Goal: Transaction & Acquisition: Purchase product/service

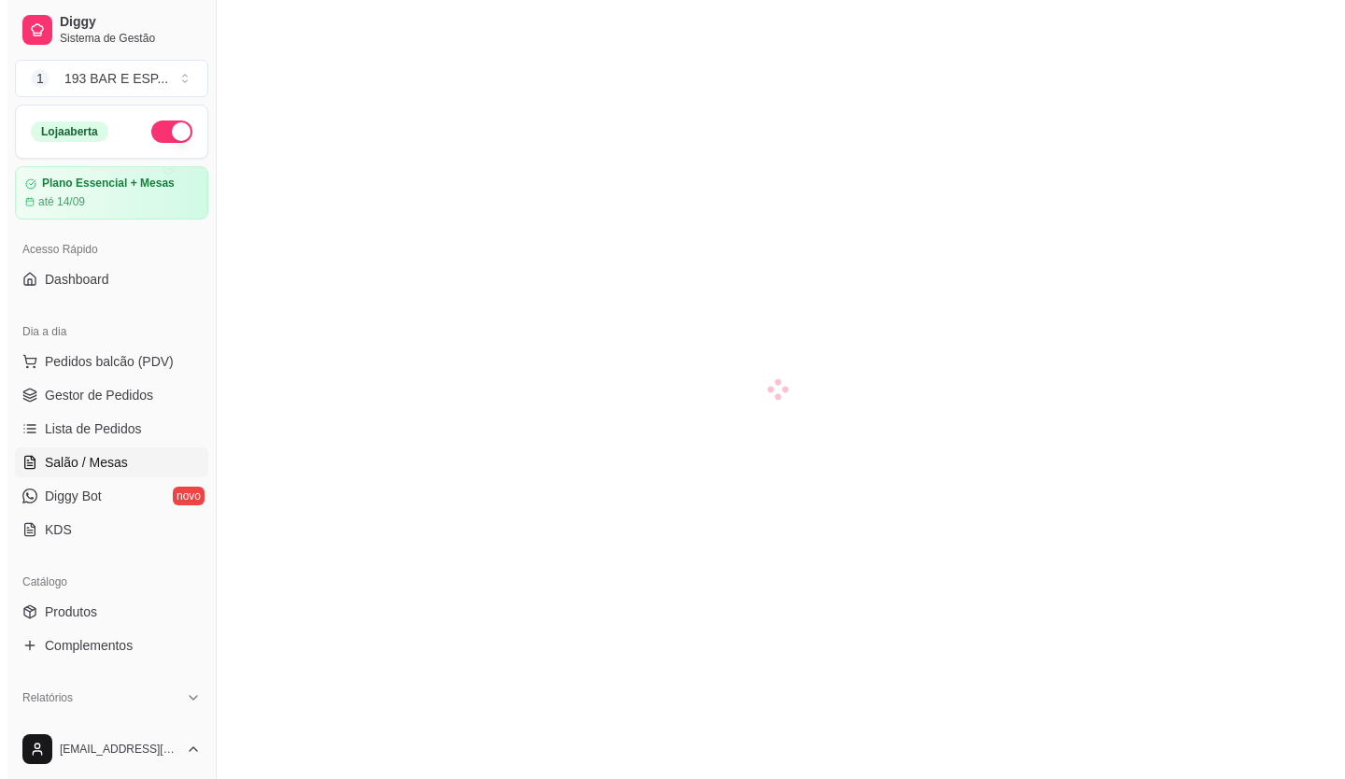
scroll to position [187, 0]
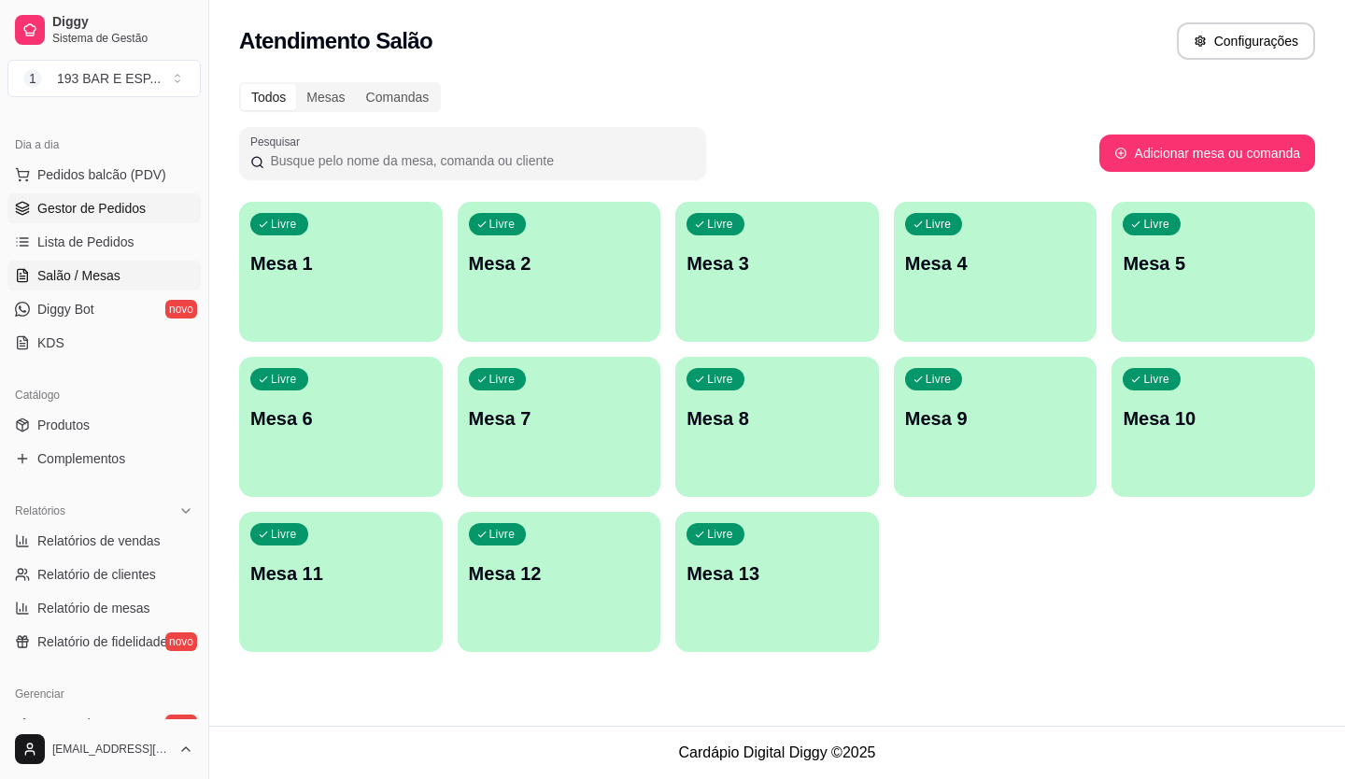
click at [106, 196] on link "Gestor de Pedidos" at bounding box center [103, 208] width 193 height 30
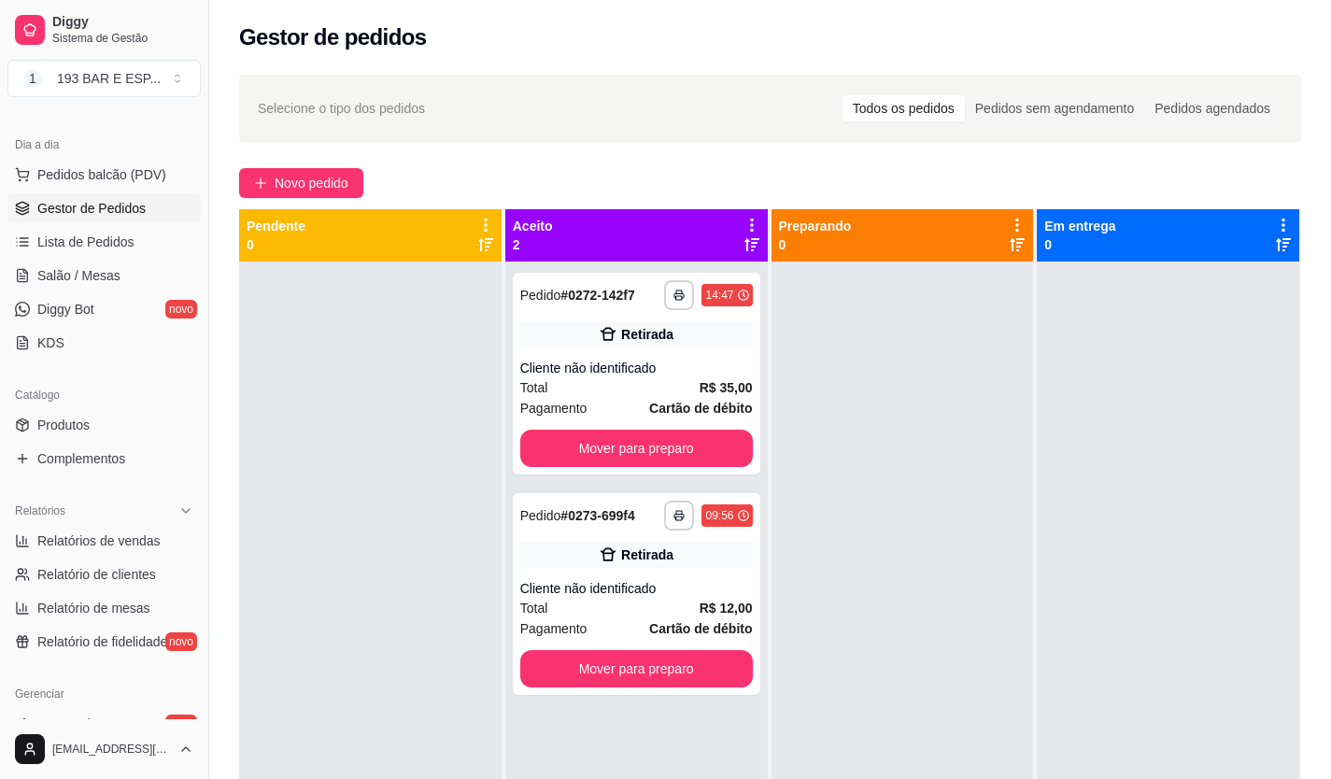
click at [106, 196] on link "Gestor de Pedidos" at bounding box center [103, 208] width 193 height 30
click at [157, 173] on span "Pedidos balcão (PDV)" at bounding box center [101, 174] width 129 height 19
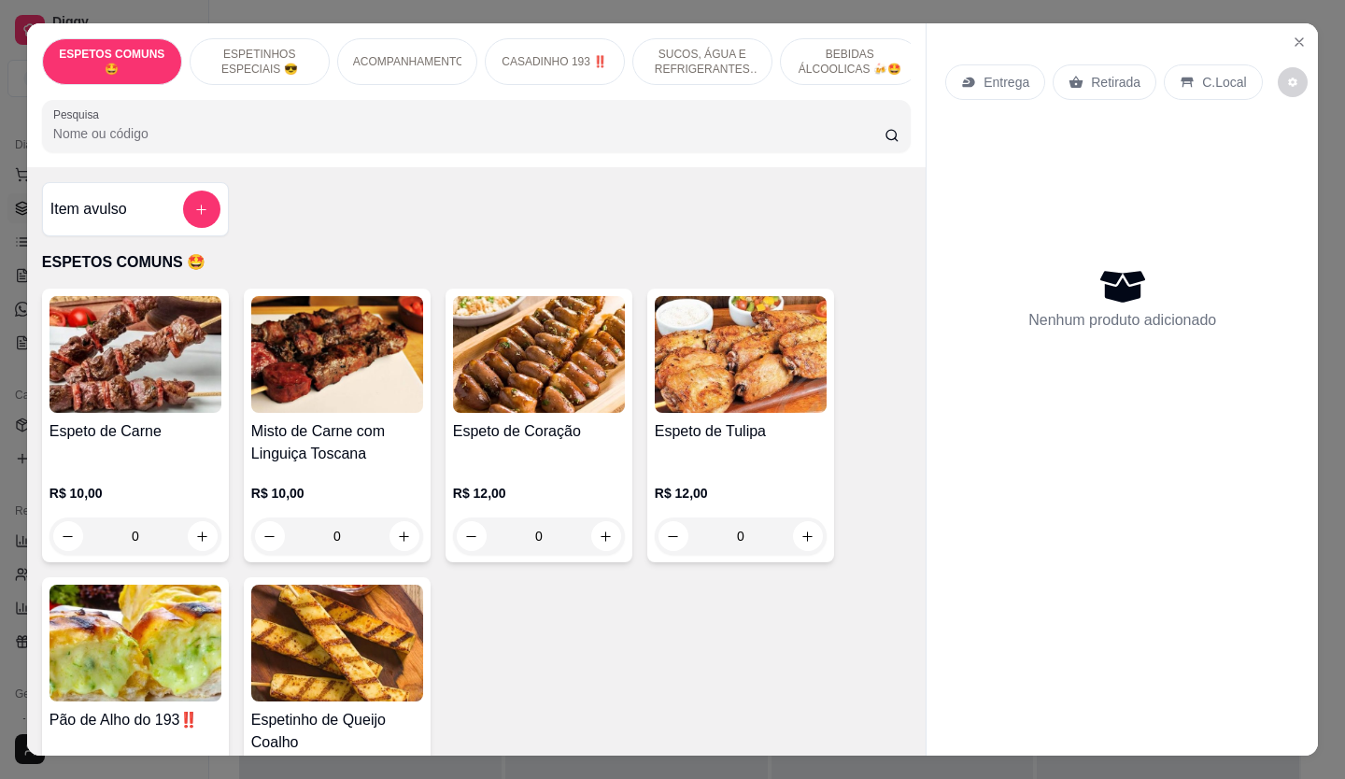
click at [1069, 78] on icon at bounding box center [1076, 82] width 14 height 12
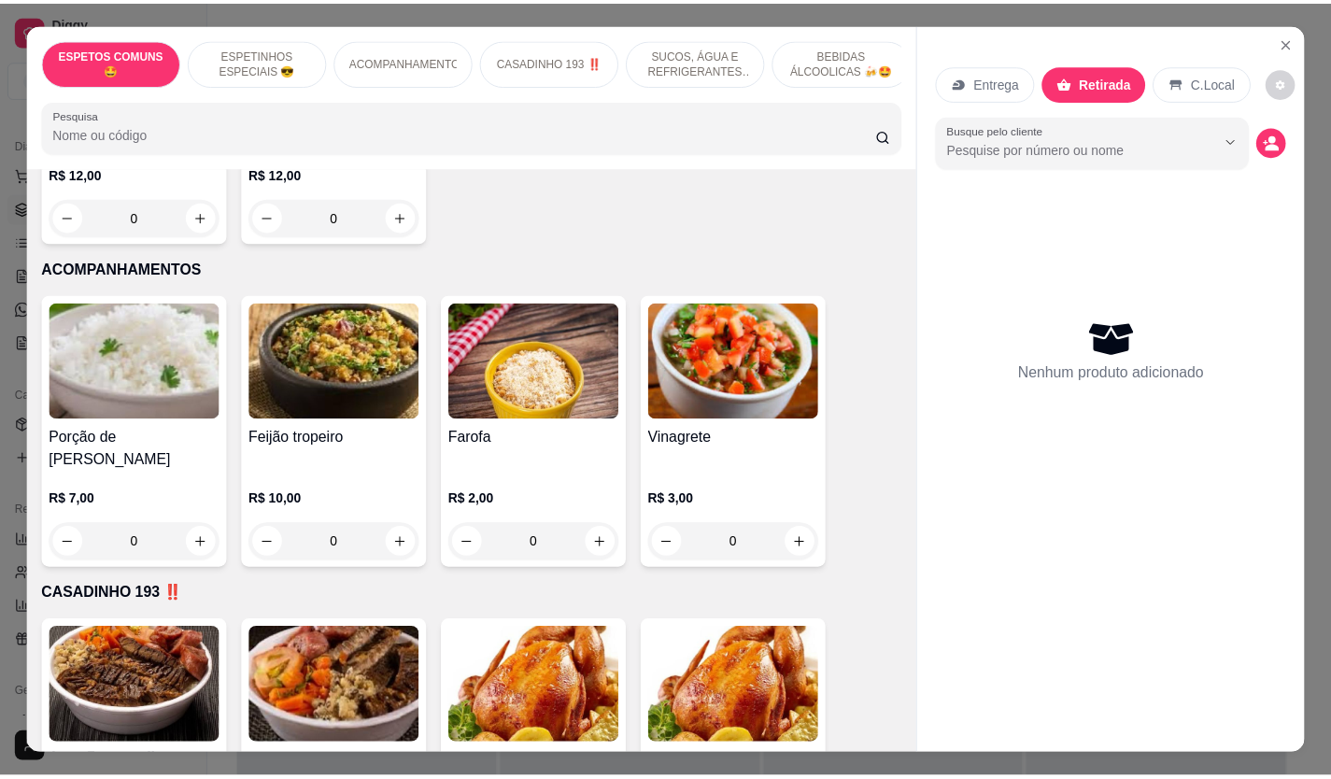
scroll to position [1494, 0]
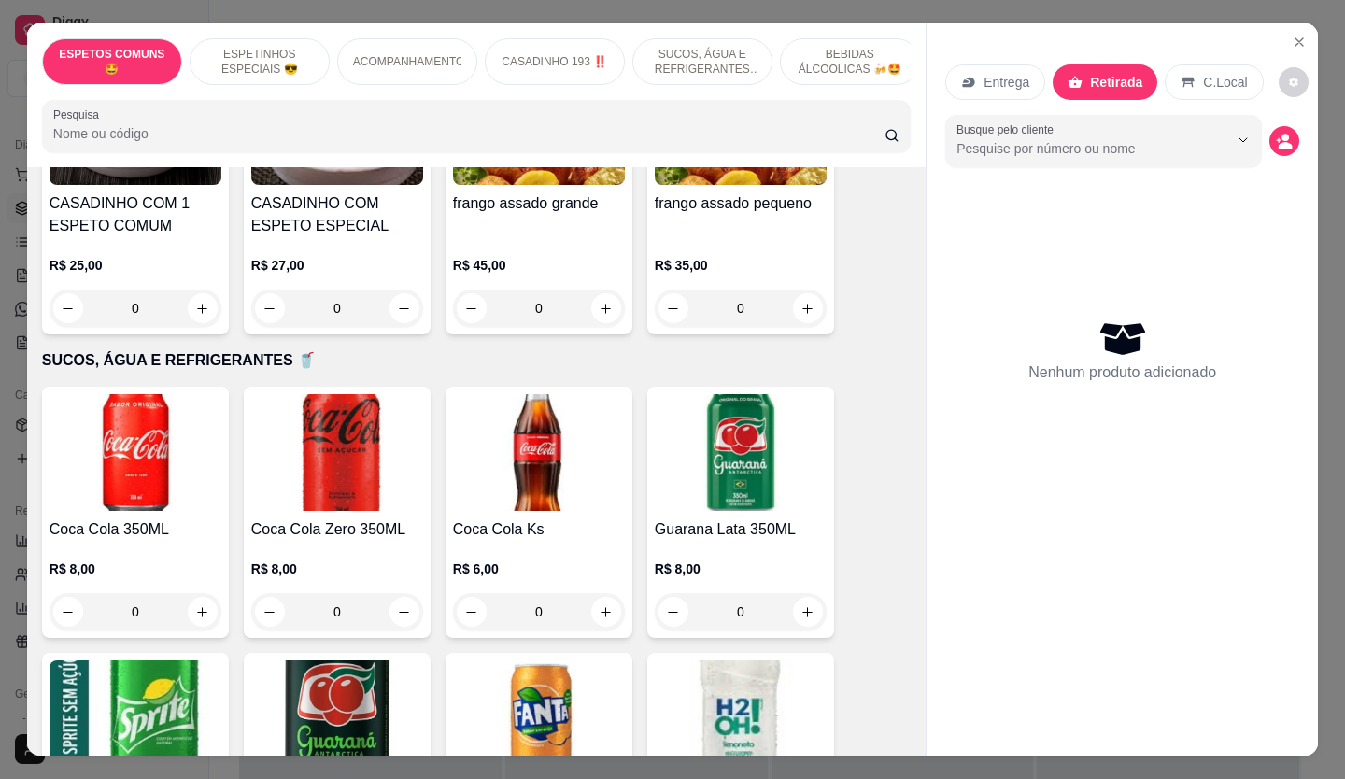
click at [1295, 38] on icon "Close" at bounding box center [1298, 41] width 7 height 7
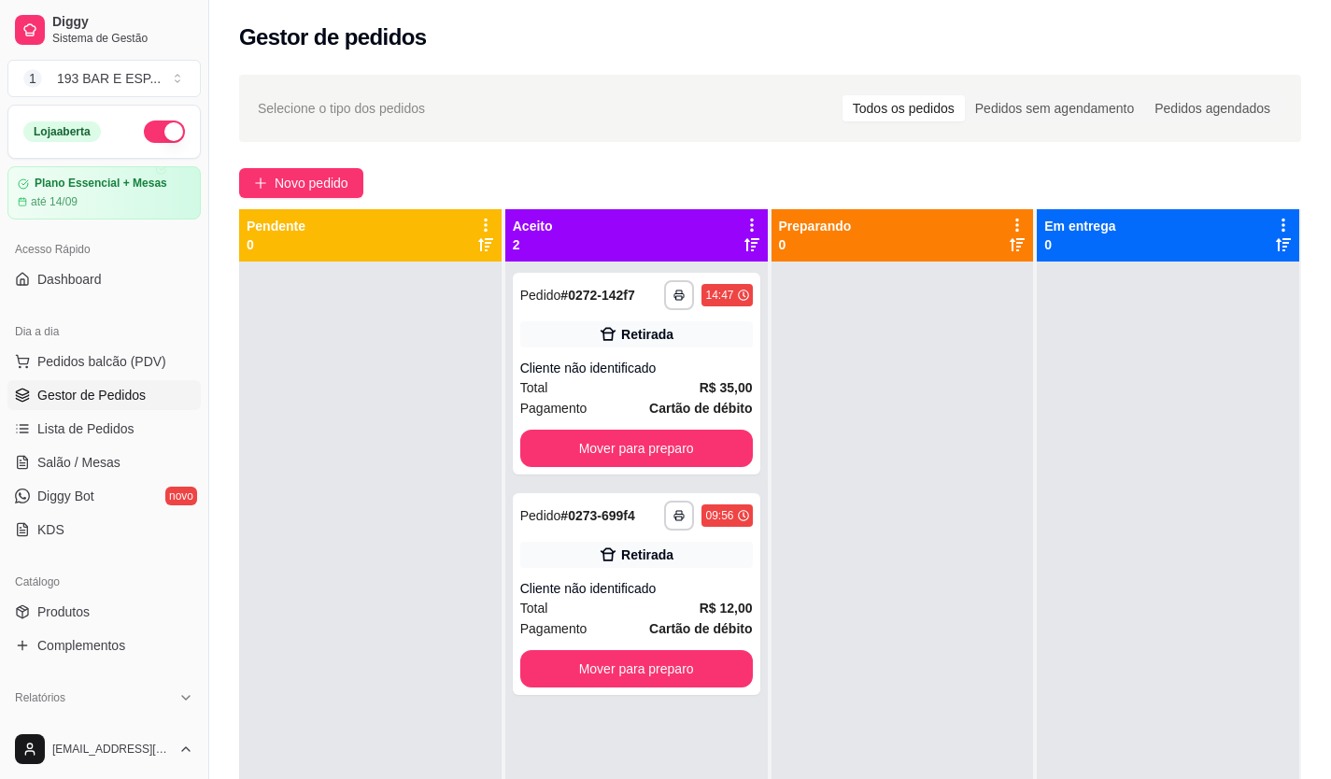
click at [144, 124] on button "button" at bounding box center [164, 131] width 41 height 22
click at [173, 76] on button "1 193 BAR E ESP ..." at bounding box center [103, 78] width 193 height 37
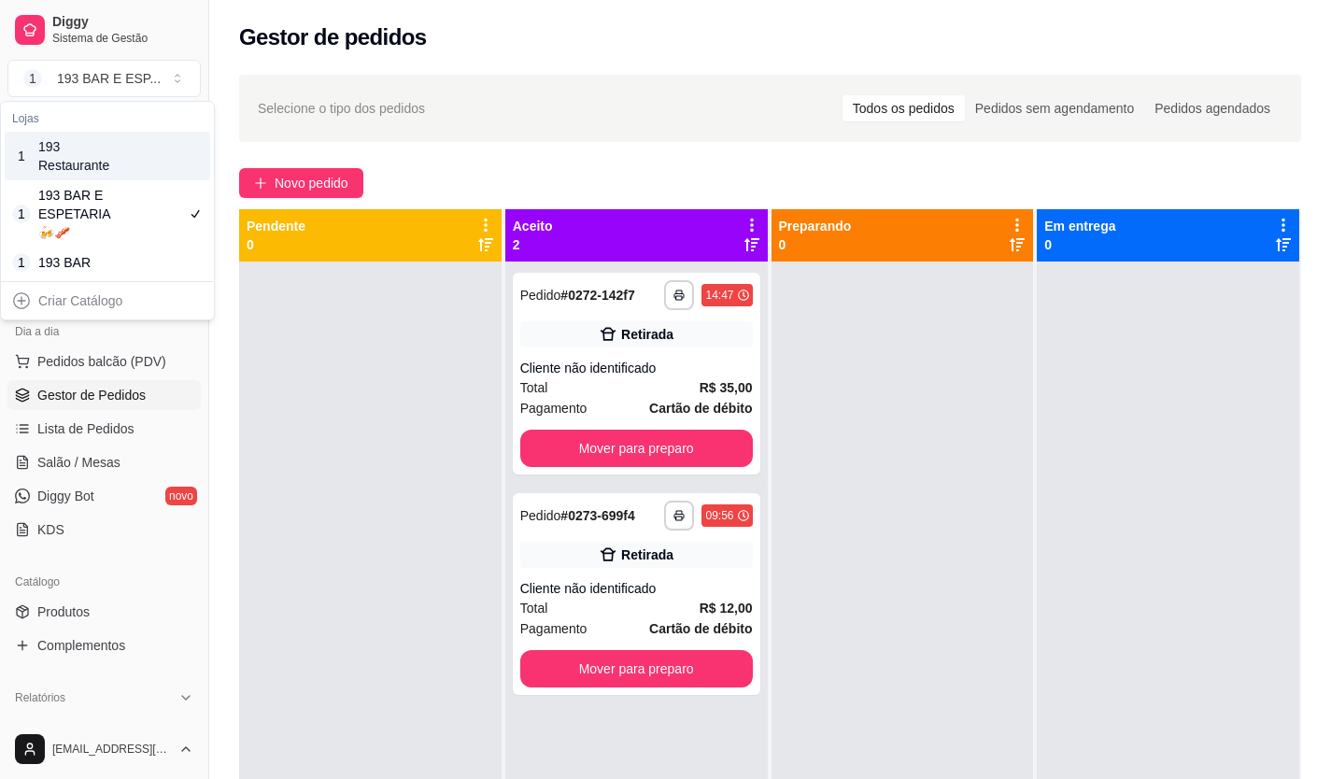
click at [81, 158] on div "193 Restaurante" at bounding box center [80, 155] width 84 height 37
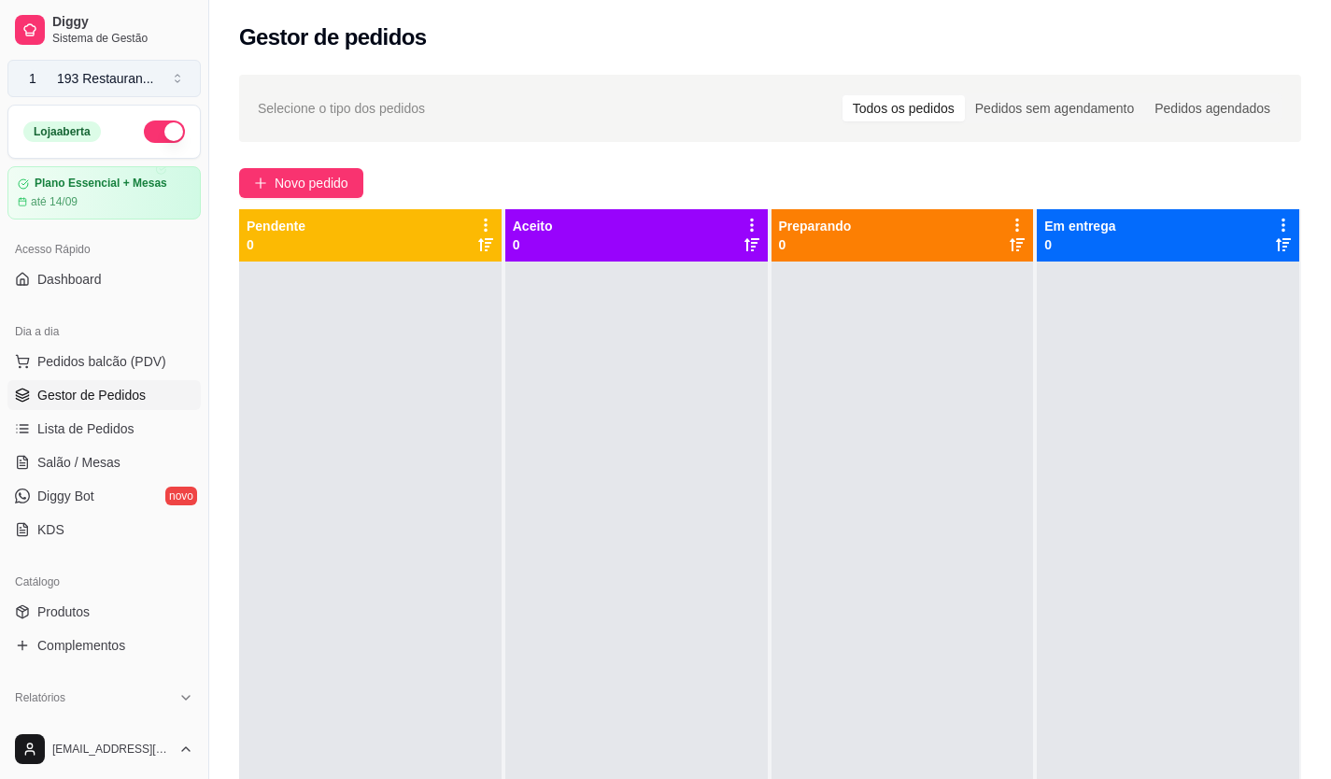
click at [170, 78] on button "1 193 Restauran ..." at bounding box center [103, 78] width 193 height 37
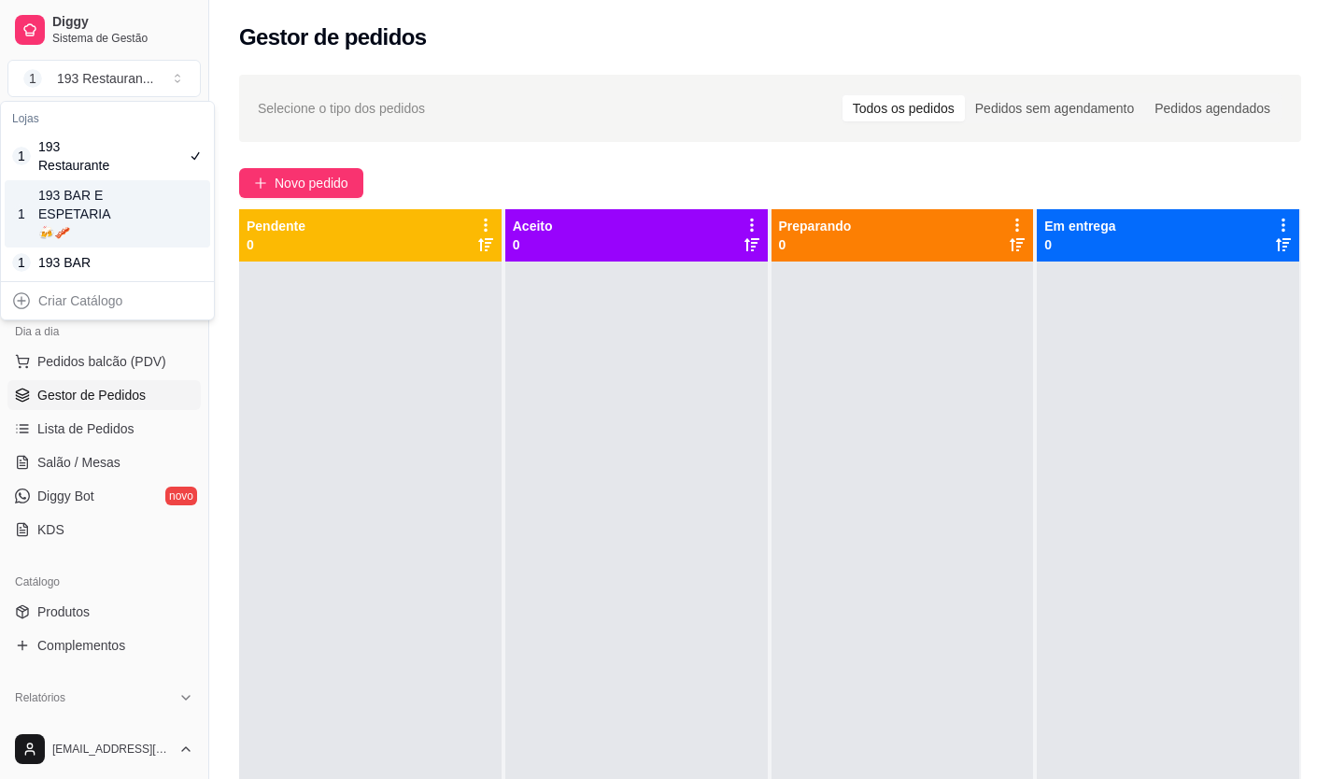
click at [104, 204] on div "193 BAR E ESPETARIA🍻🥓" at bounding box center [80, 214] width 84 height 56
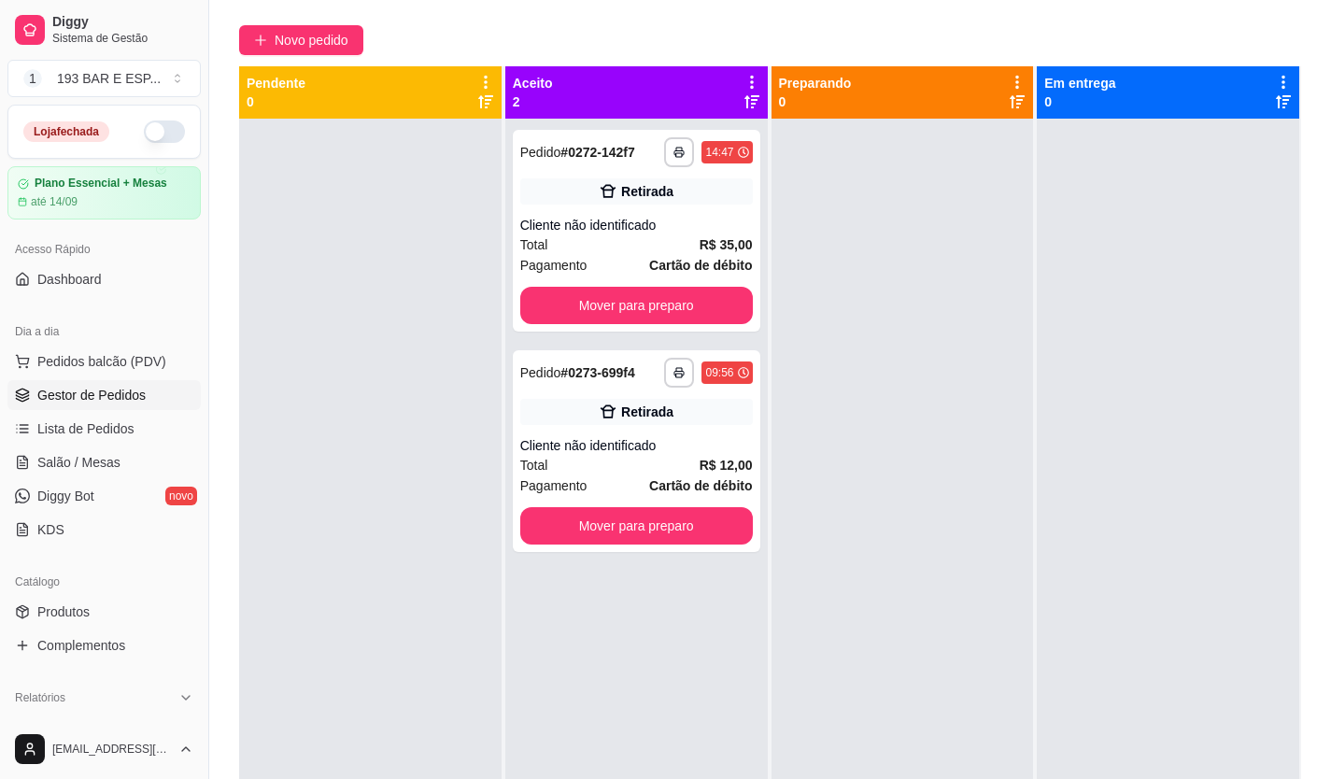
scroll to position [285, 0]
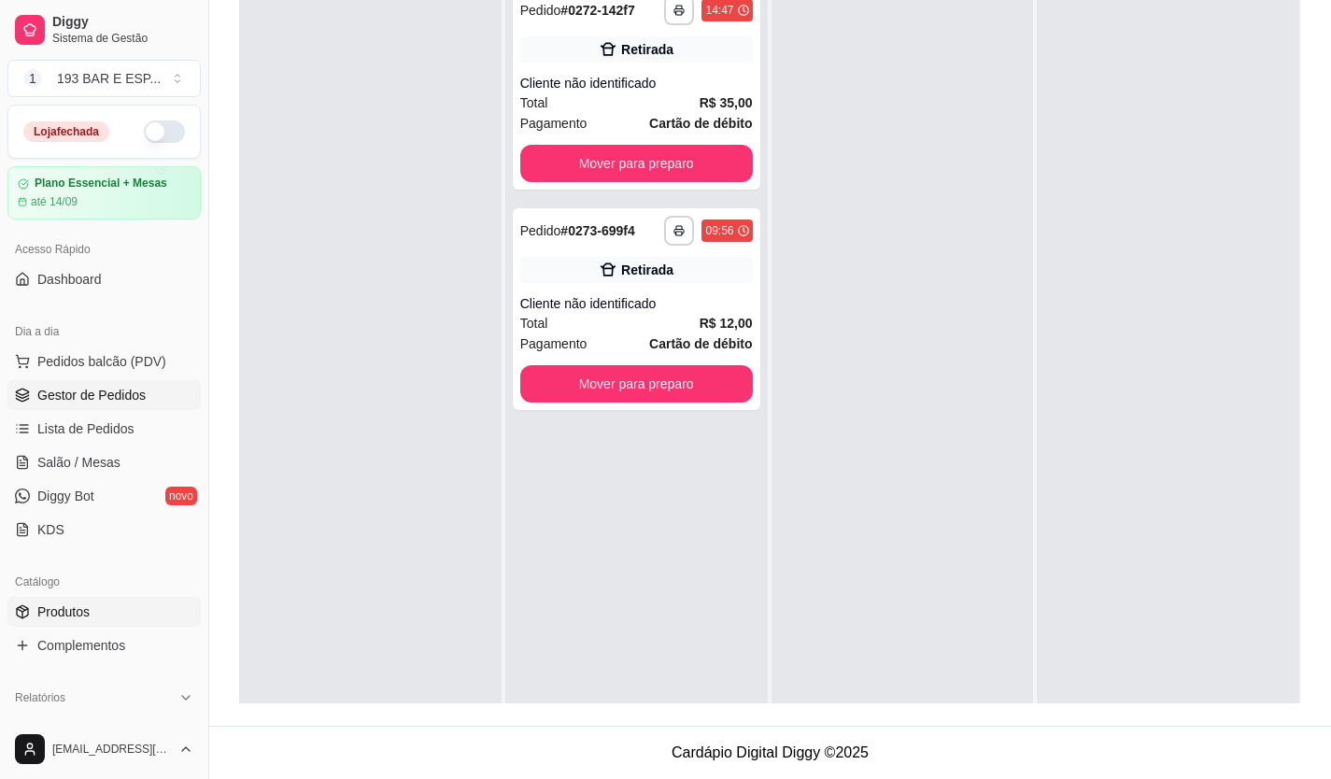
click at [70, 608] on span "Produtos" at bounding box center [63, 611] width 52 height 19
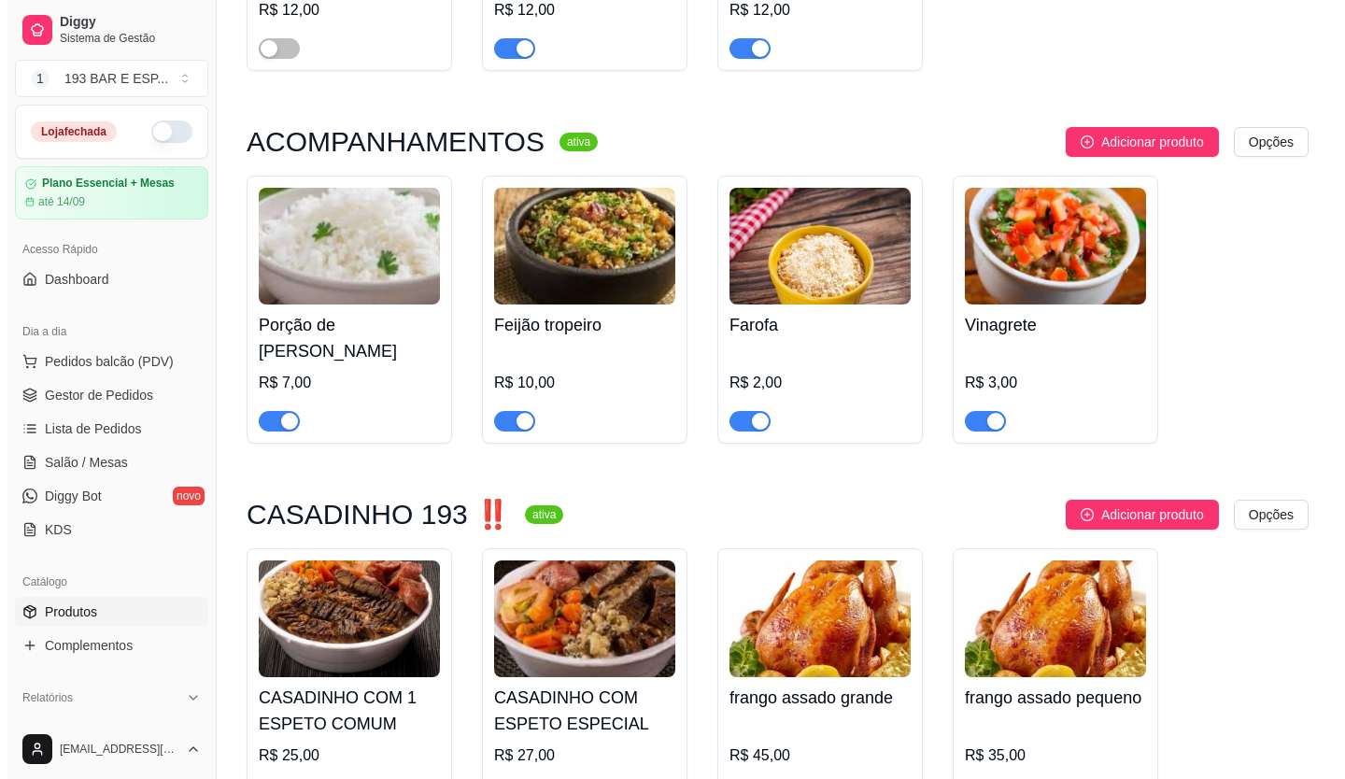
scroll to position [1774, 0]
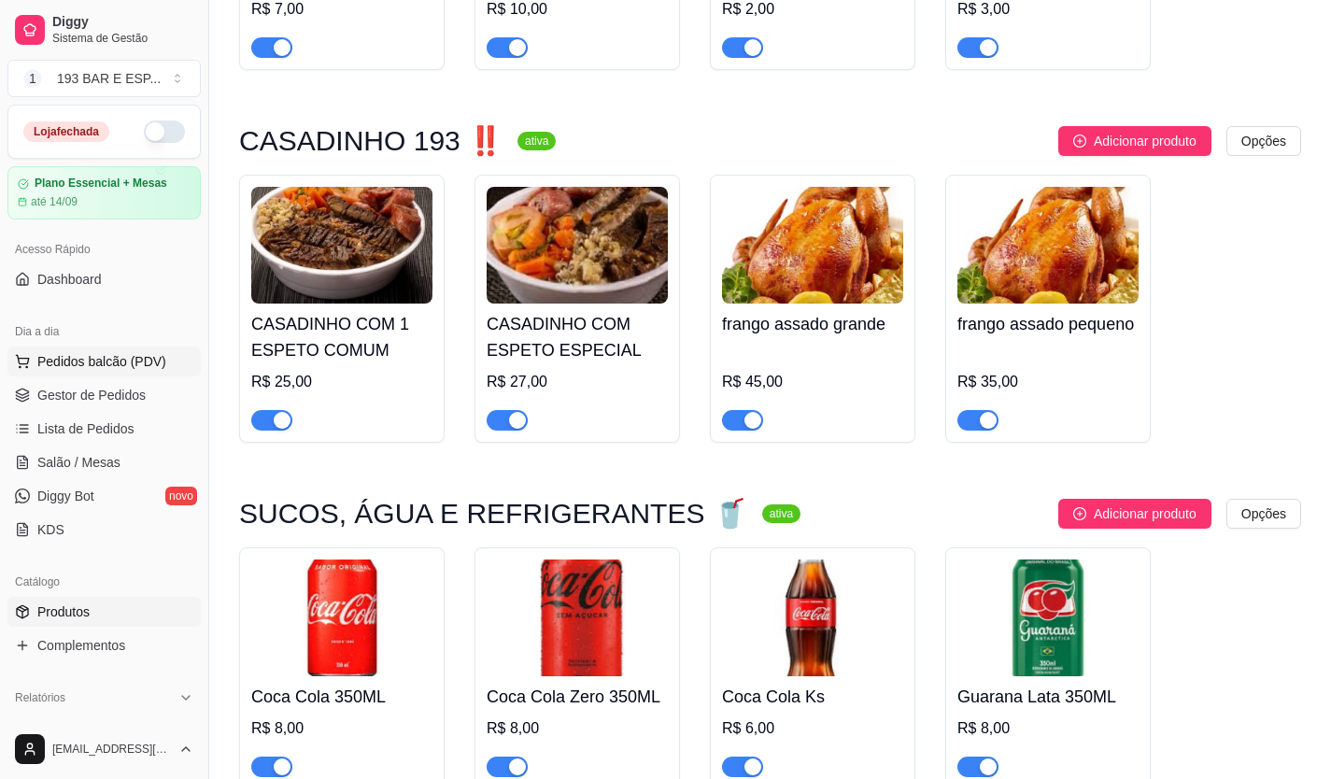
click at [105, 362] on span "Pedidos balcão (PDV)" at bounding box center [101, 361] width 129 height 19
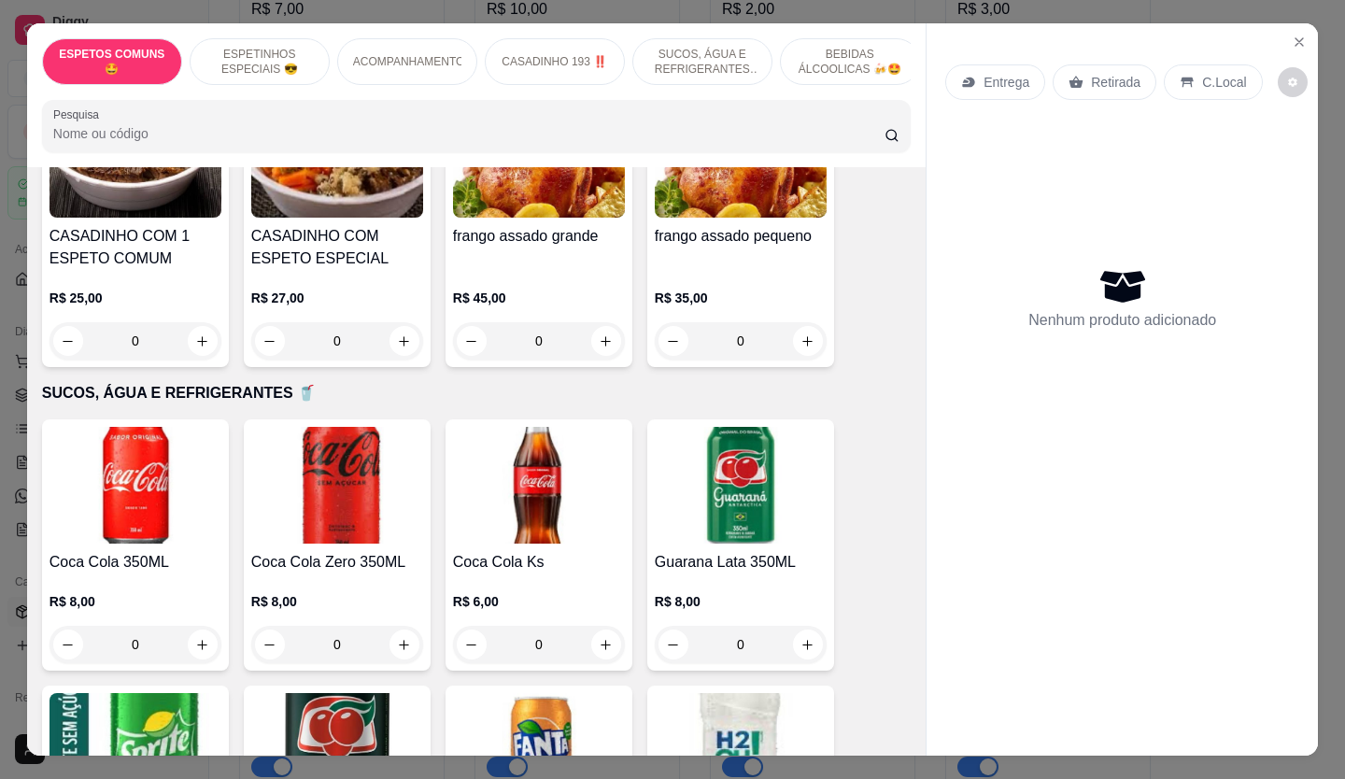
scroll to position [1401, 0]
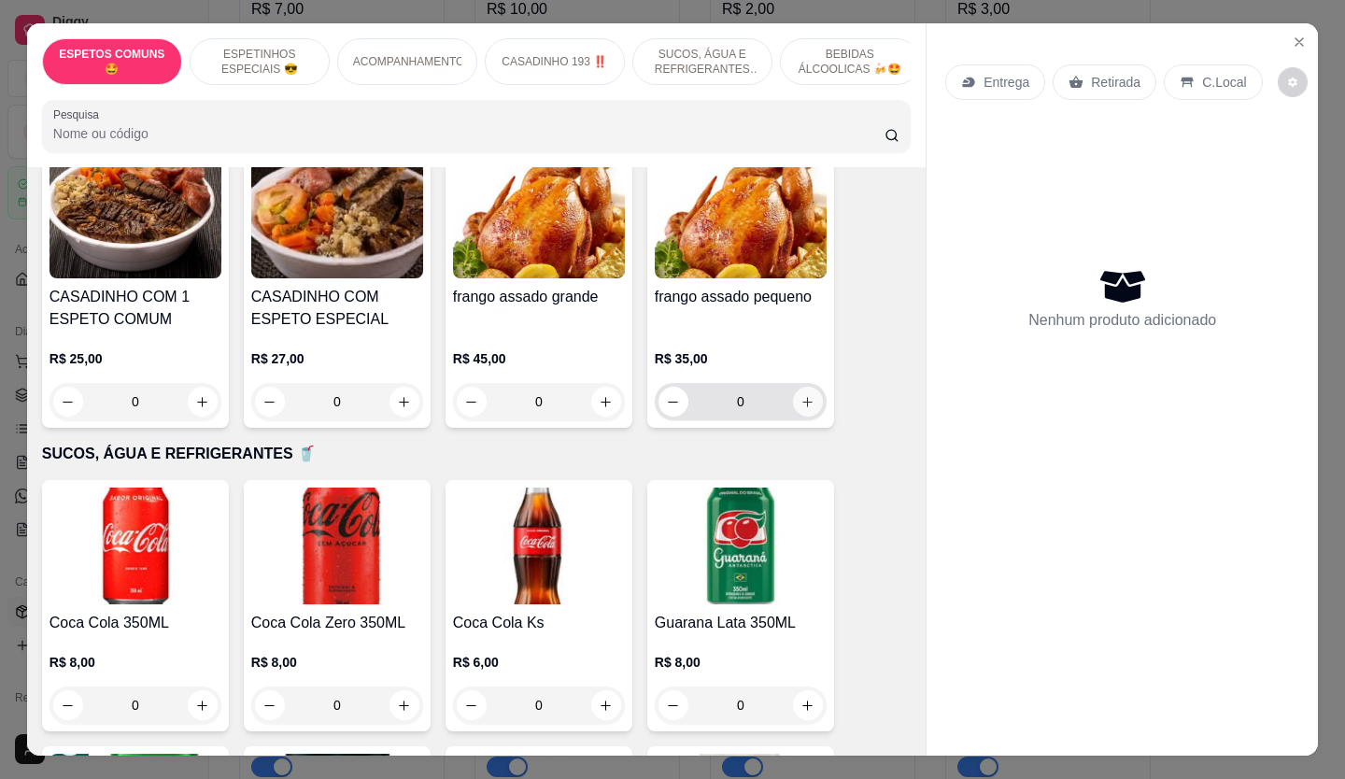
click at [800, 395] on icon "increase-product-quantity" at bounding box center [807, 402] width 14 height 14
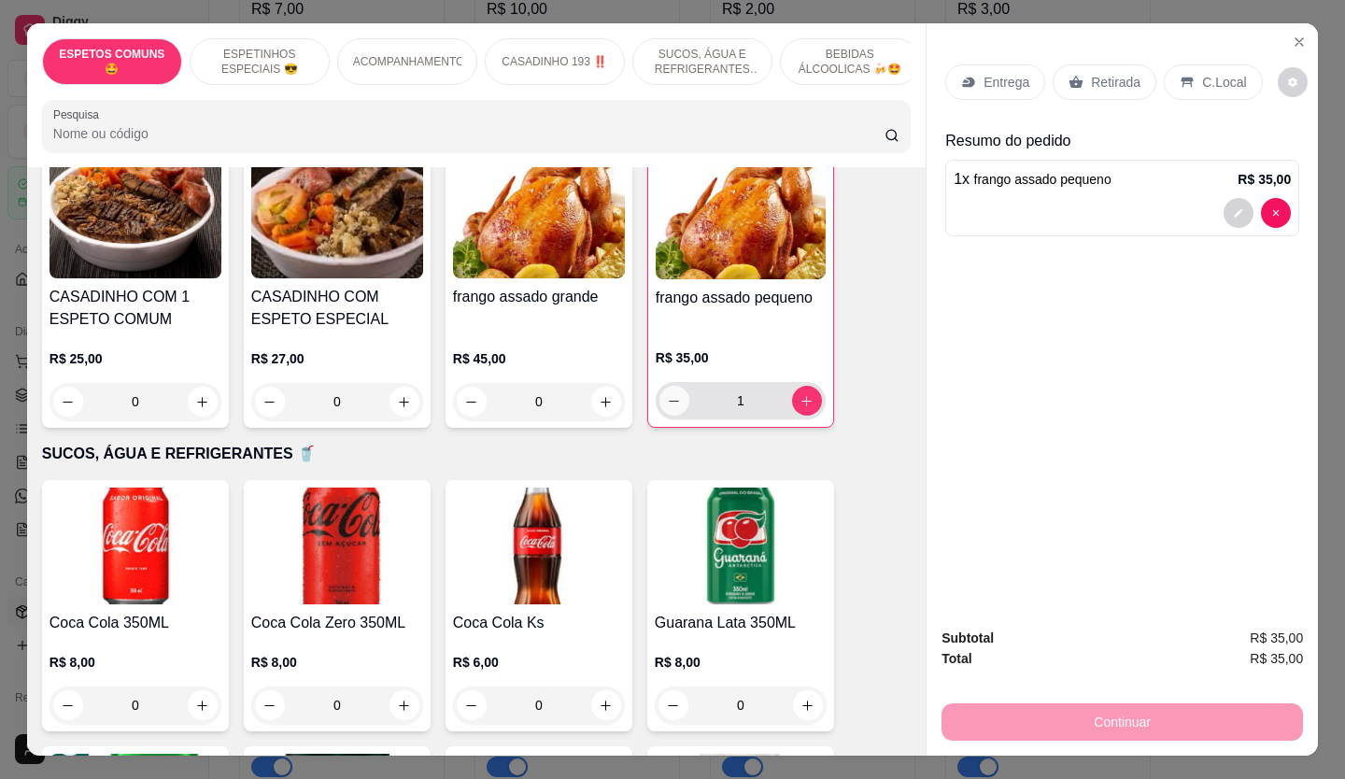
click at [676, 386] on button "decrease-product-quantity" at bounding box center [674, 401] width 30 height 30
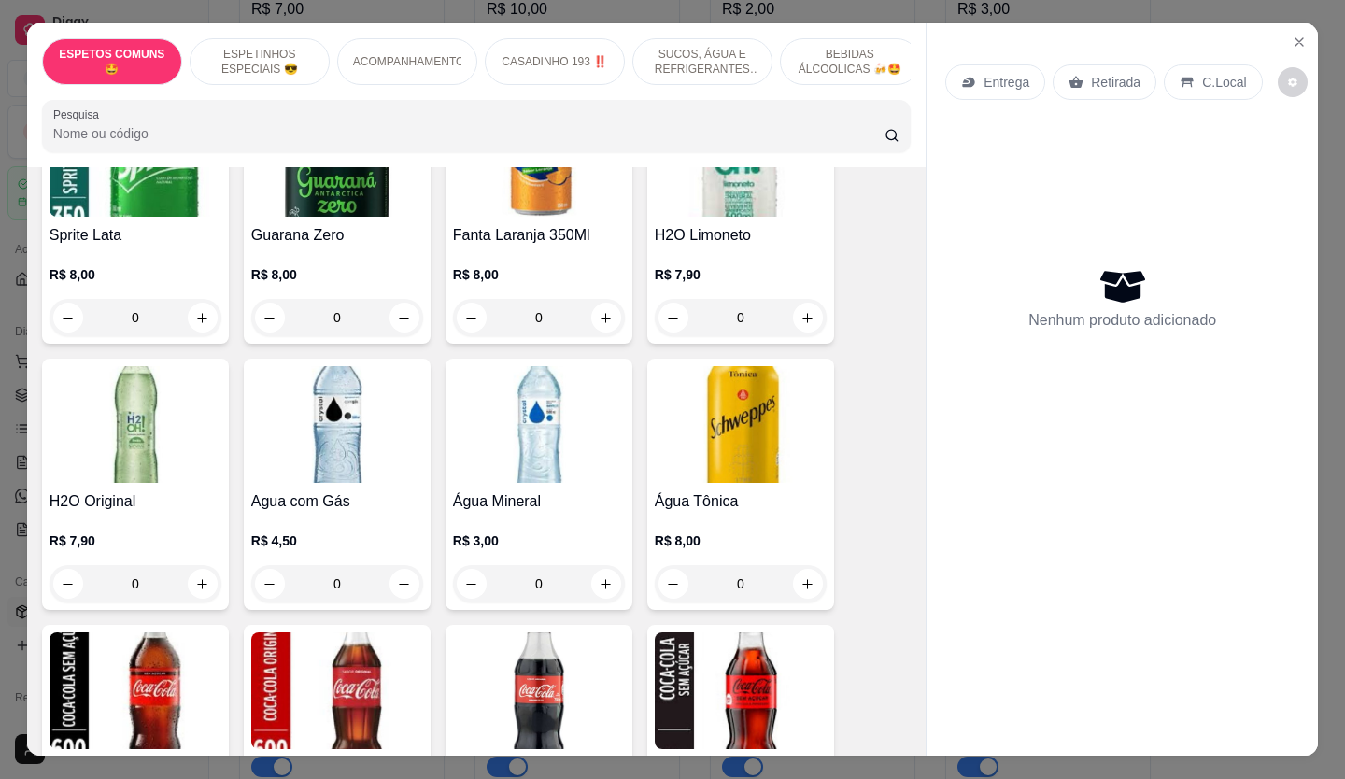
scroll to position [2521, 0]
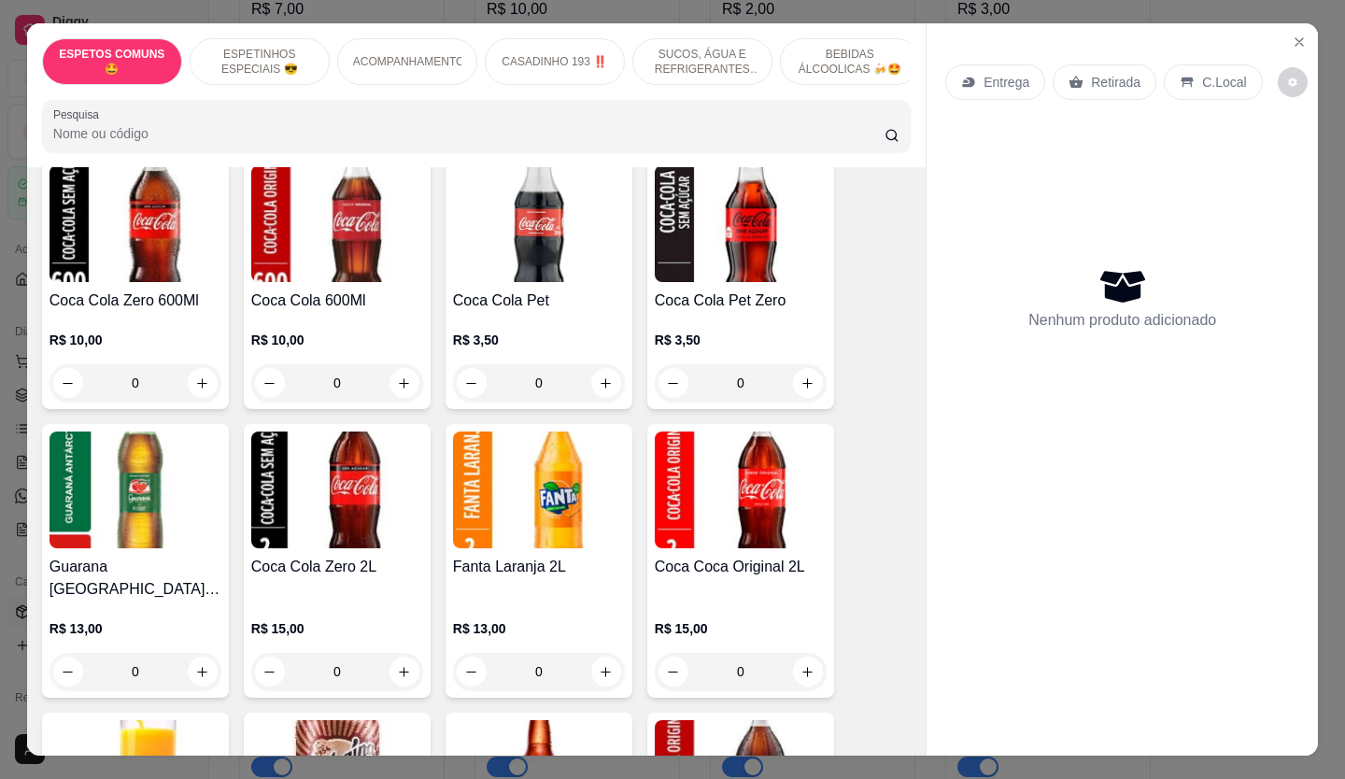
click at [198, 372] on div "0" at bounding box center [135, 382] width 172 height 37
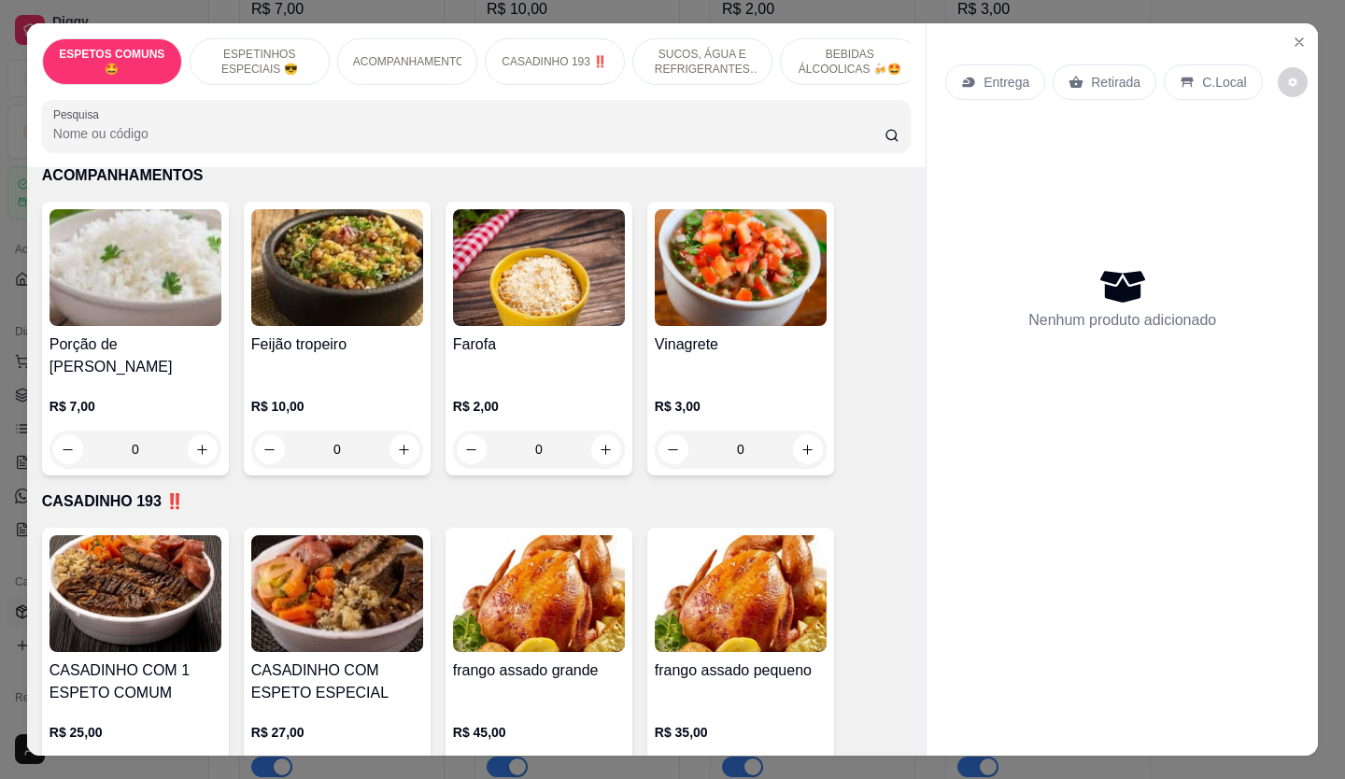
scroll to position [1307, 0]
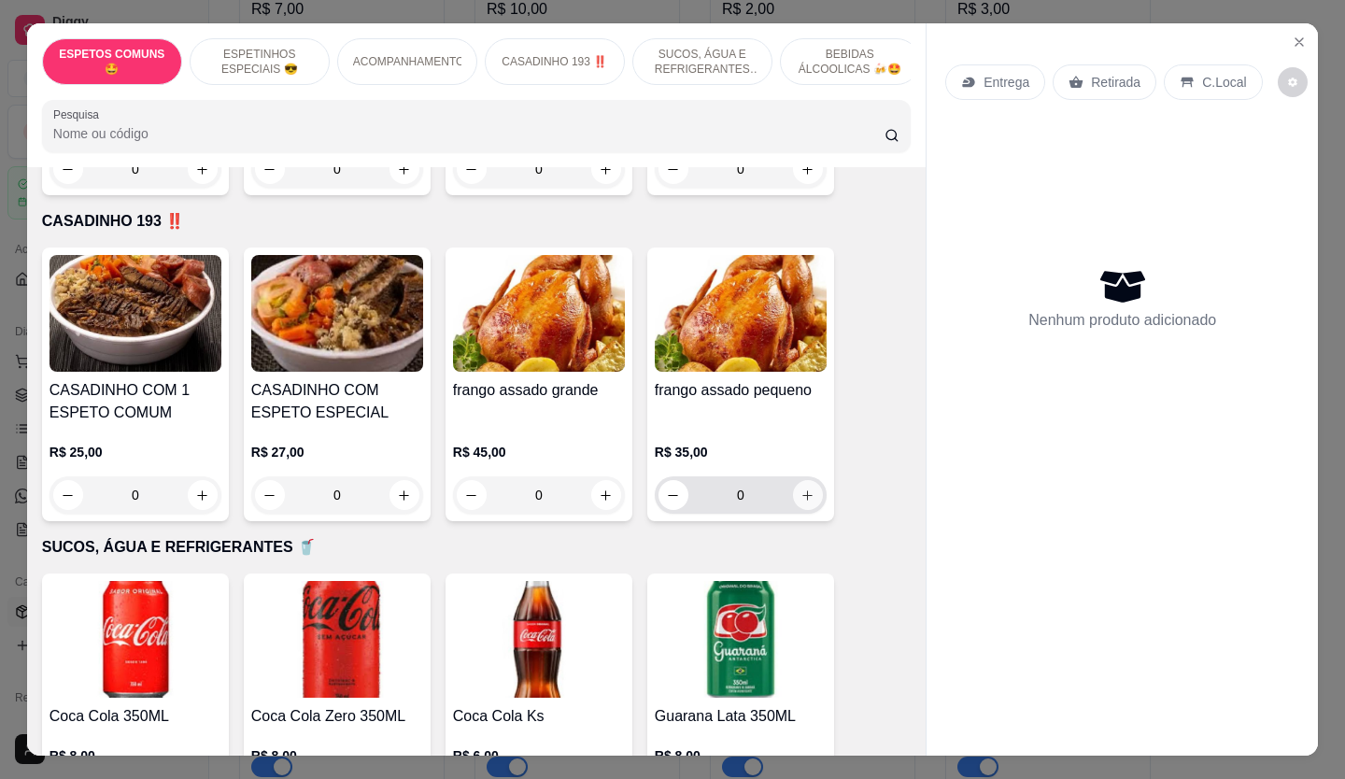
click at [800, 488] on icon "increase-product-quantity" at bounding box center [807, 495] width 14 height 14
type input "1"
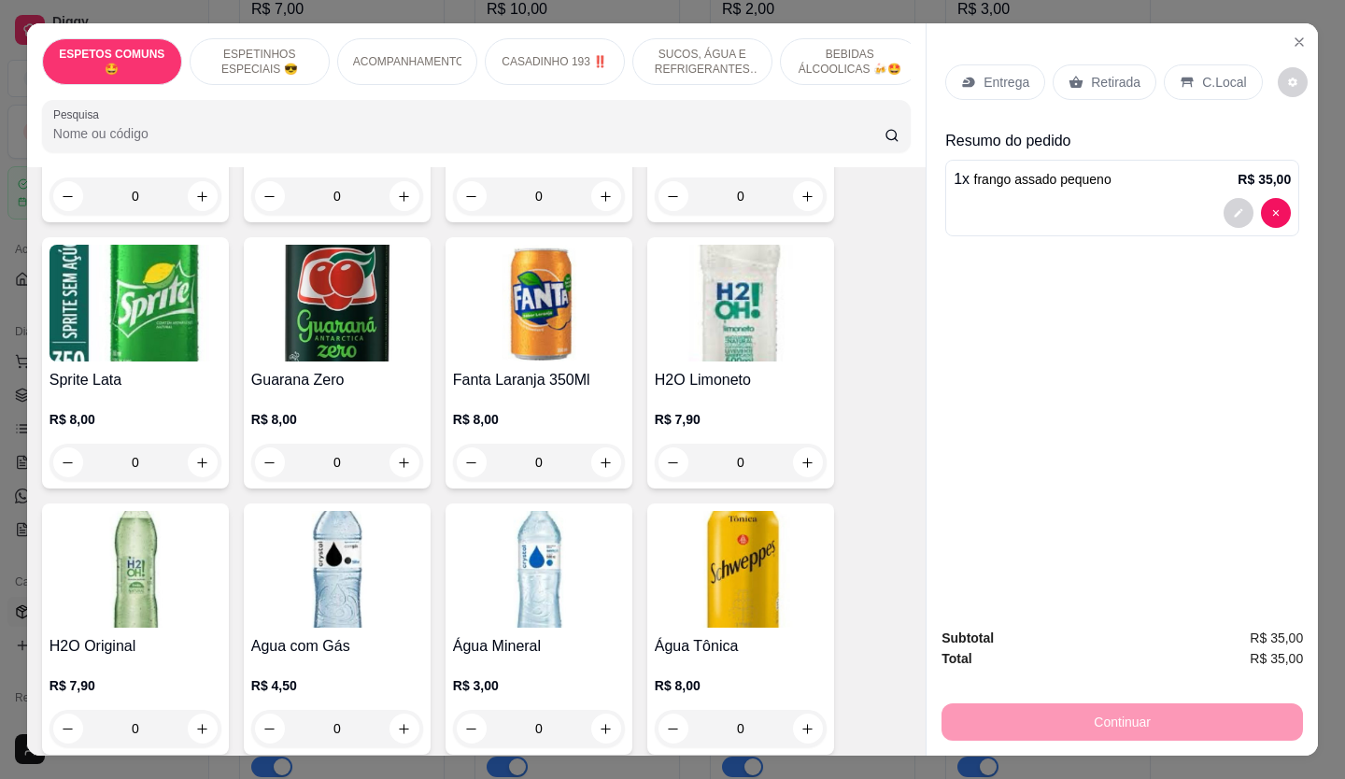
scroll to position [1961, 0]
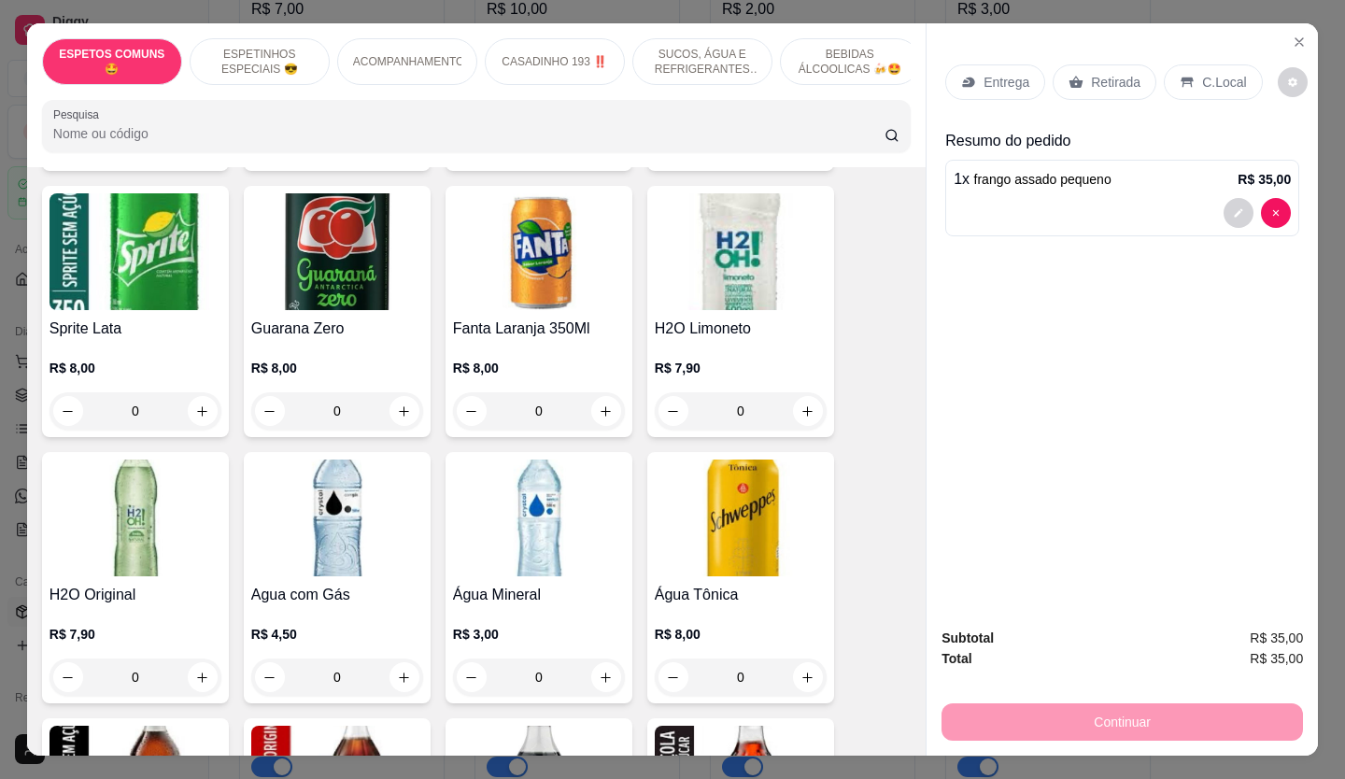
click at [397, 398] on div "0" at bounding box center [337, 410] width 172 height 37
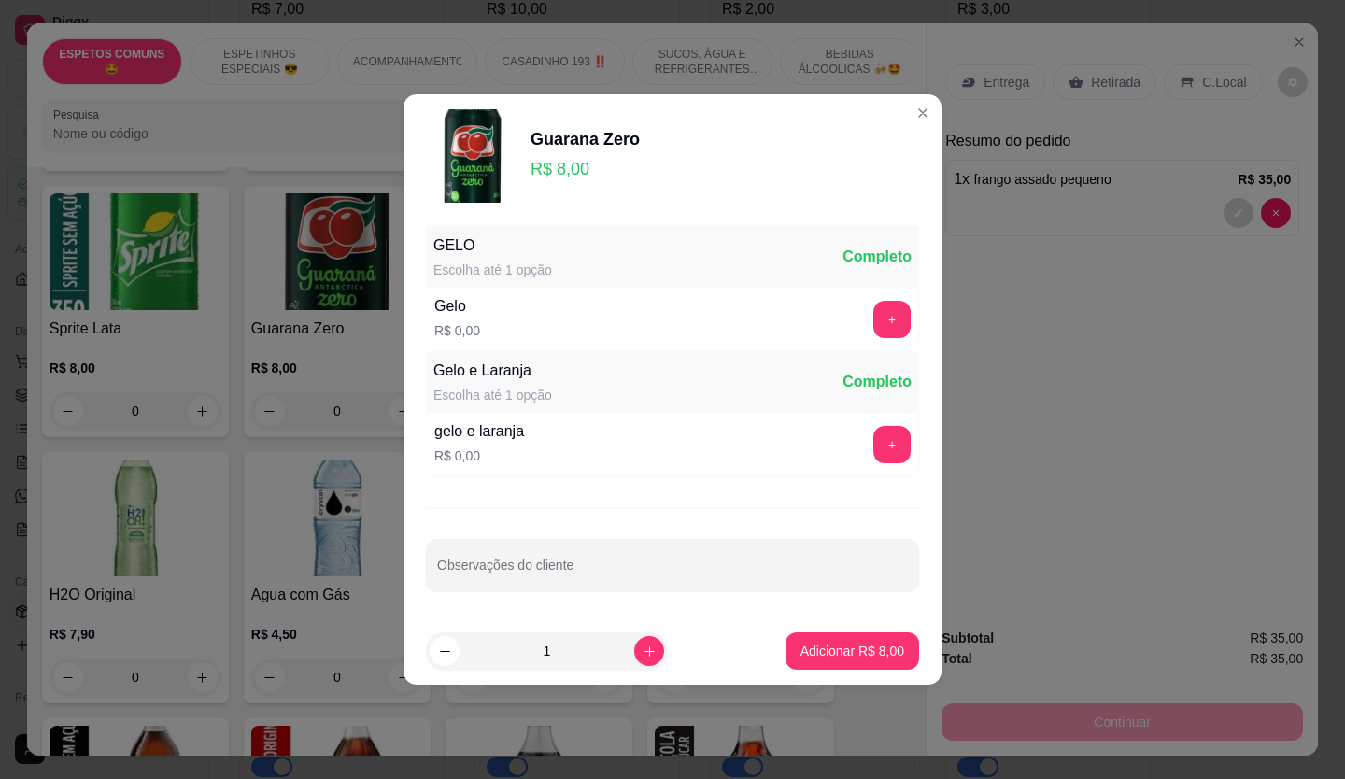
click at [858, 676] on footer "1 Adicionar R$ 8,00" at bounding box center [672, 650] width 538 height 67
click at [839, 637] on button "Adicionar R$ 8,00" at bounding box center [852, 651] width 130 height 36
type input "1"
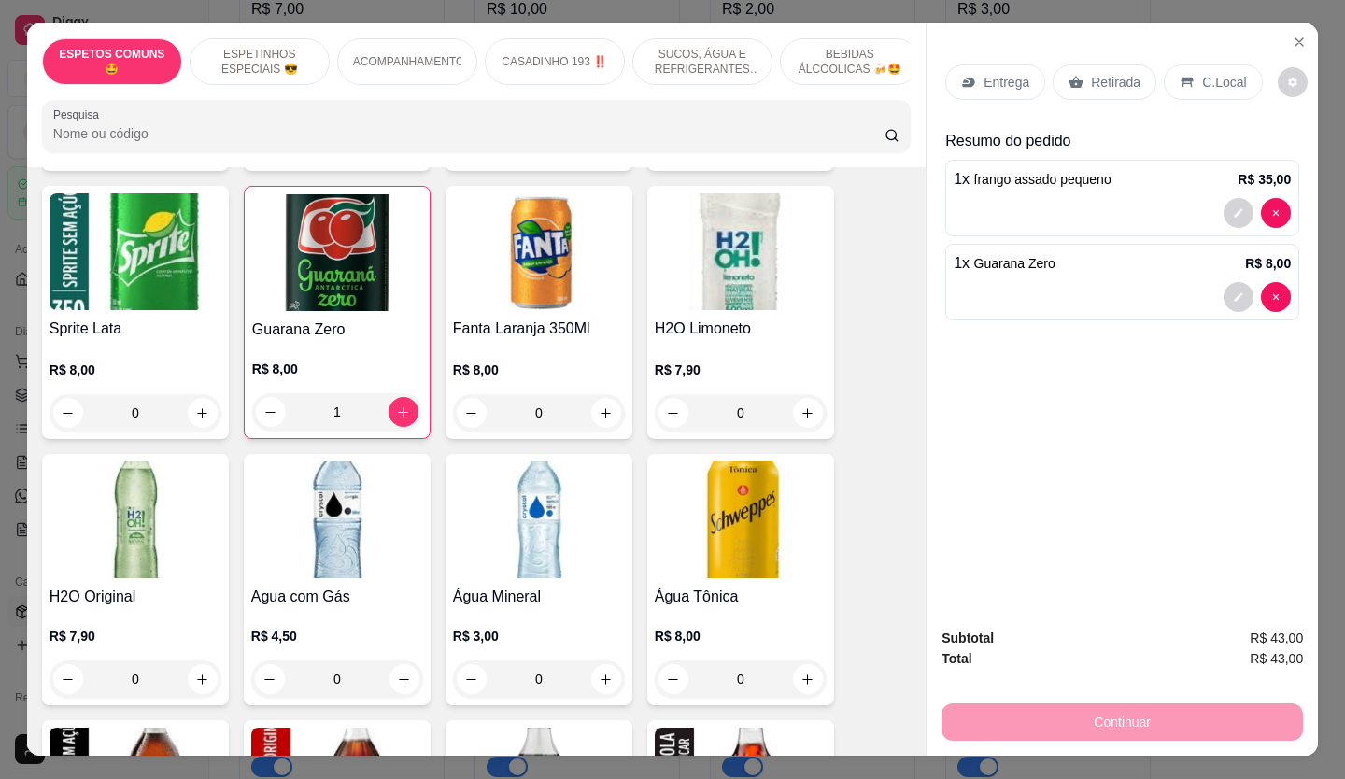
click at [274, 393] on div "1" at bounding box center [337, 411] width 170 height 37
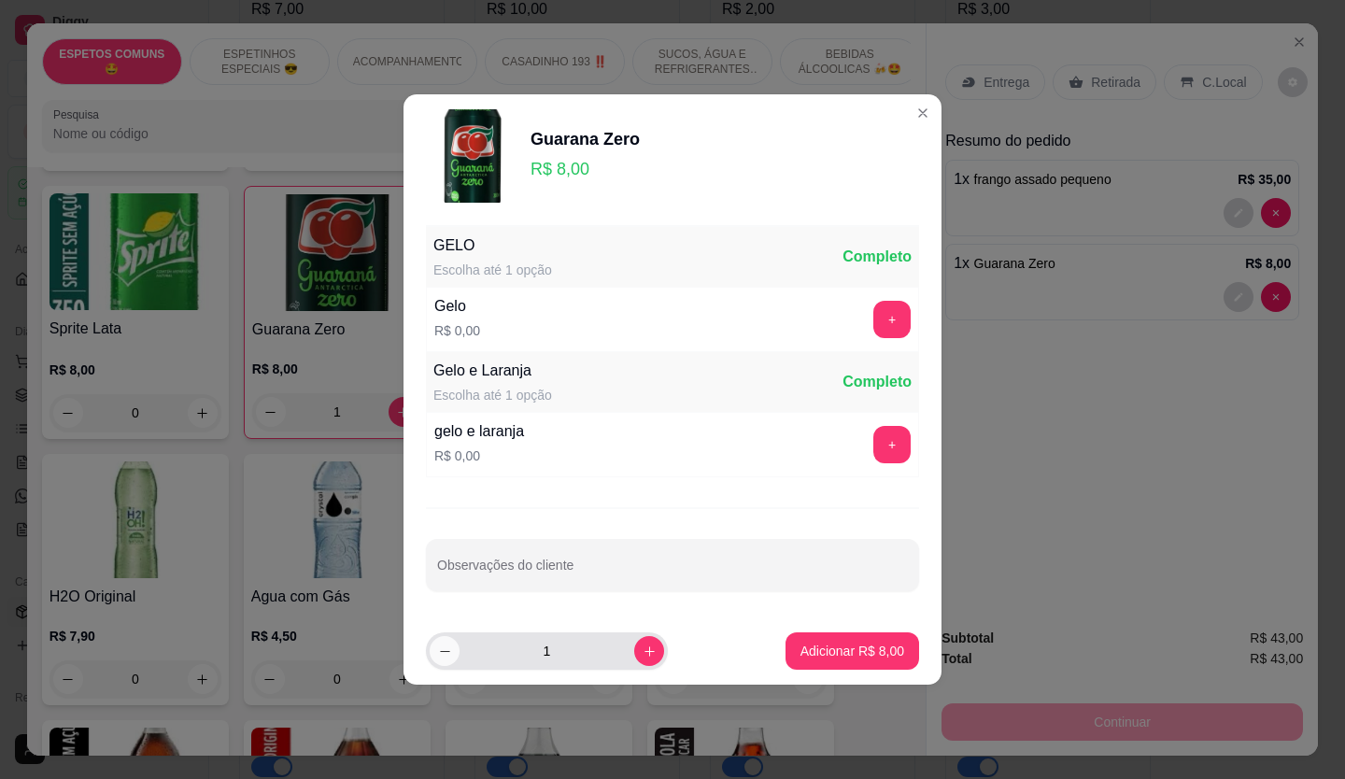
click at [449, 652] on icon "decrease-product-quantity" at bounding box center [445, 651] width 14 height 14
type input "0"
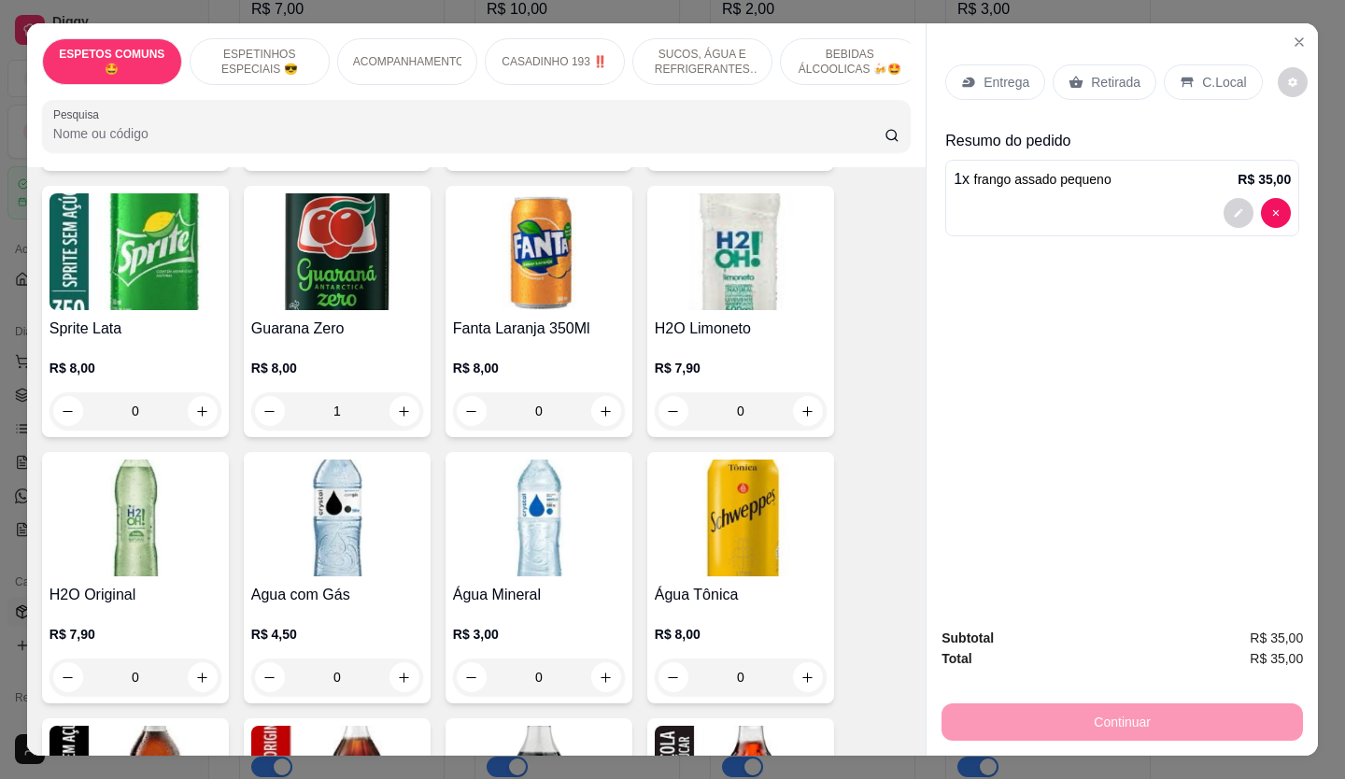
type input "0"
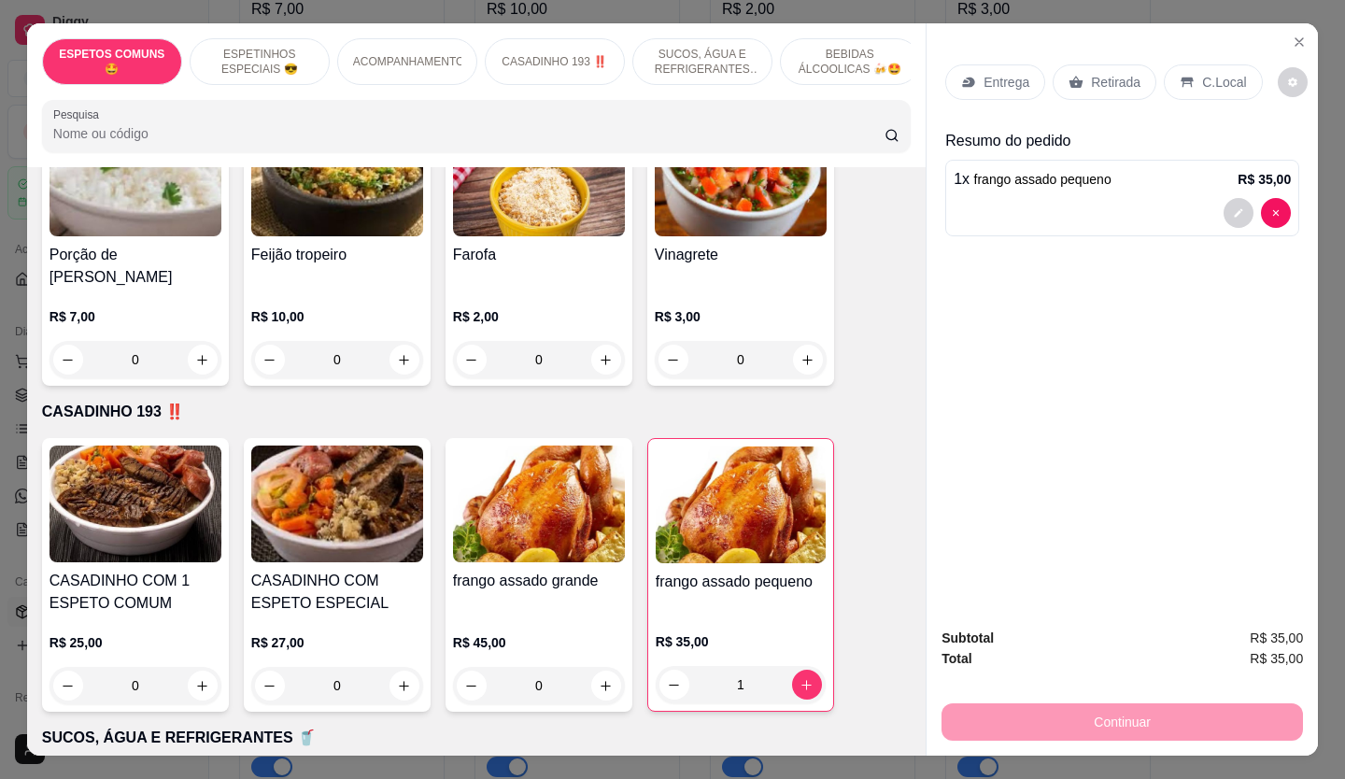
scroll to position [1121, 0]
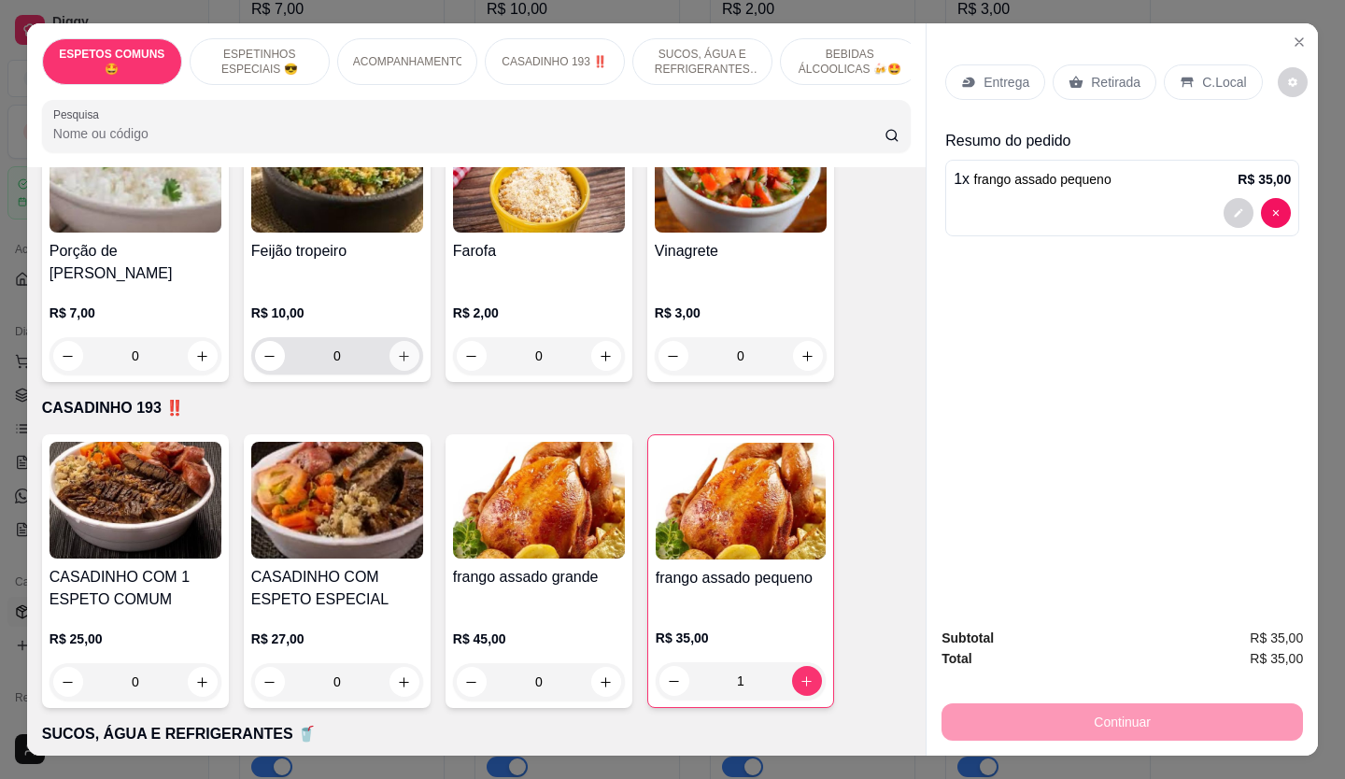
click at [389, 341] on button "increase-product-quantity" at bounding box center [404, 356] width 30 height 30
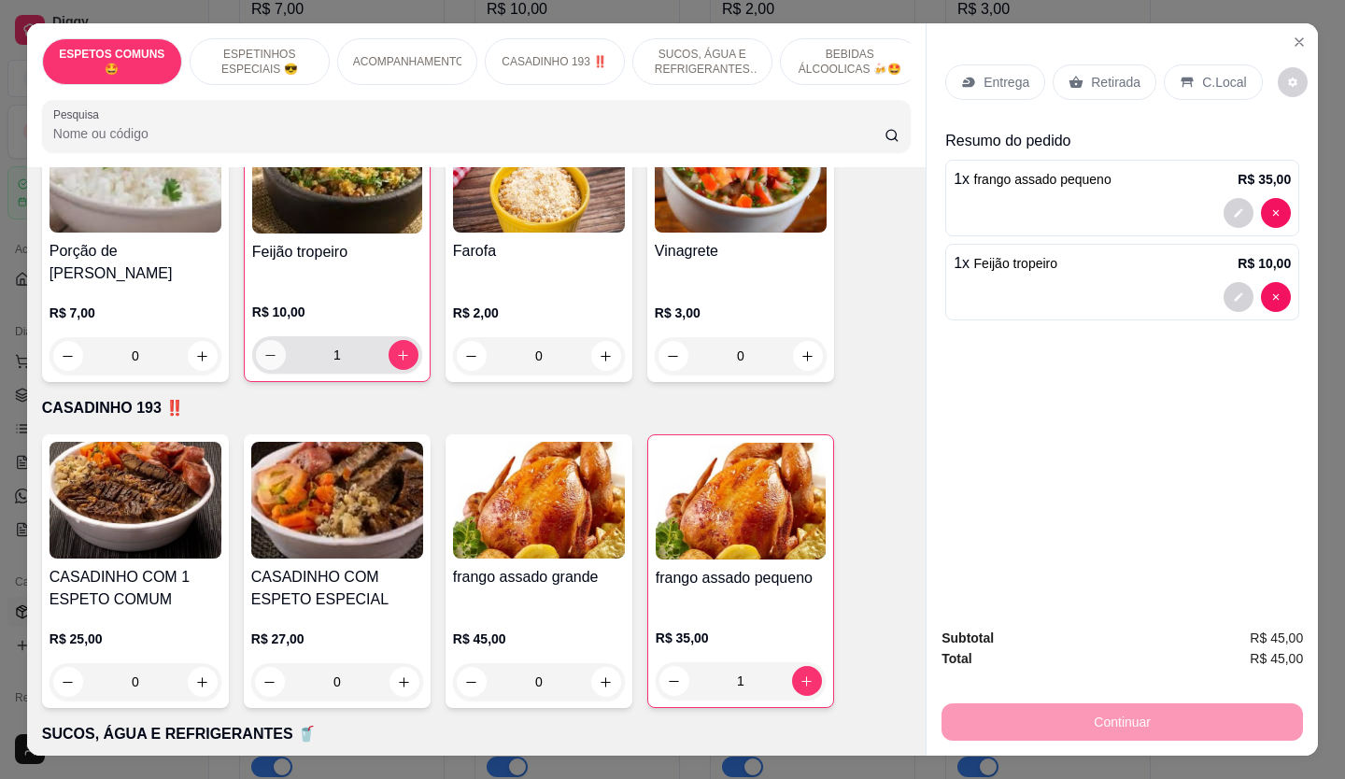
click at [266, 355] on icon "decrease-product-quantity" at bounding box center [271, 355] width 10 height 1
type input "0"
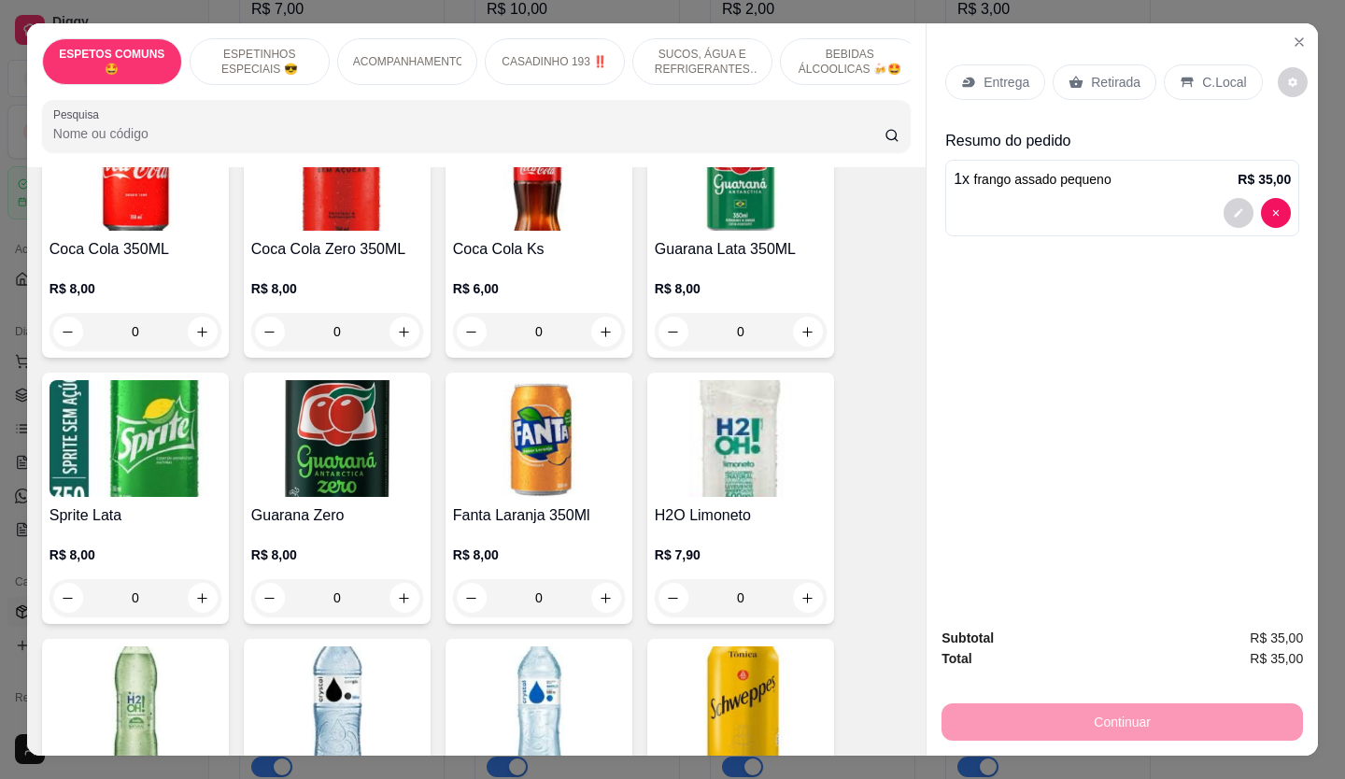
scroll to position [1868, 0]
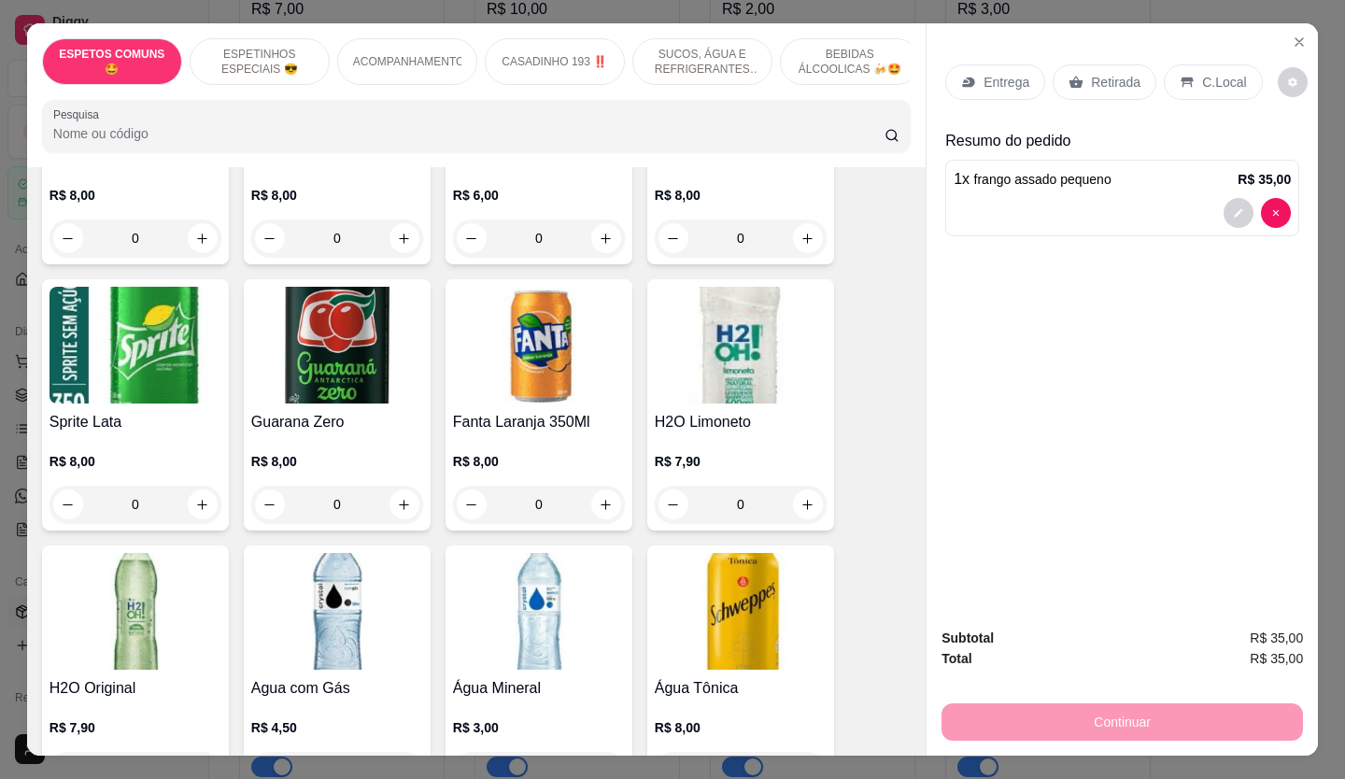
click at [808, 486] on div "0" at bounding box center [741, 504] width 172 height 37
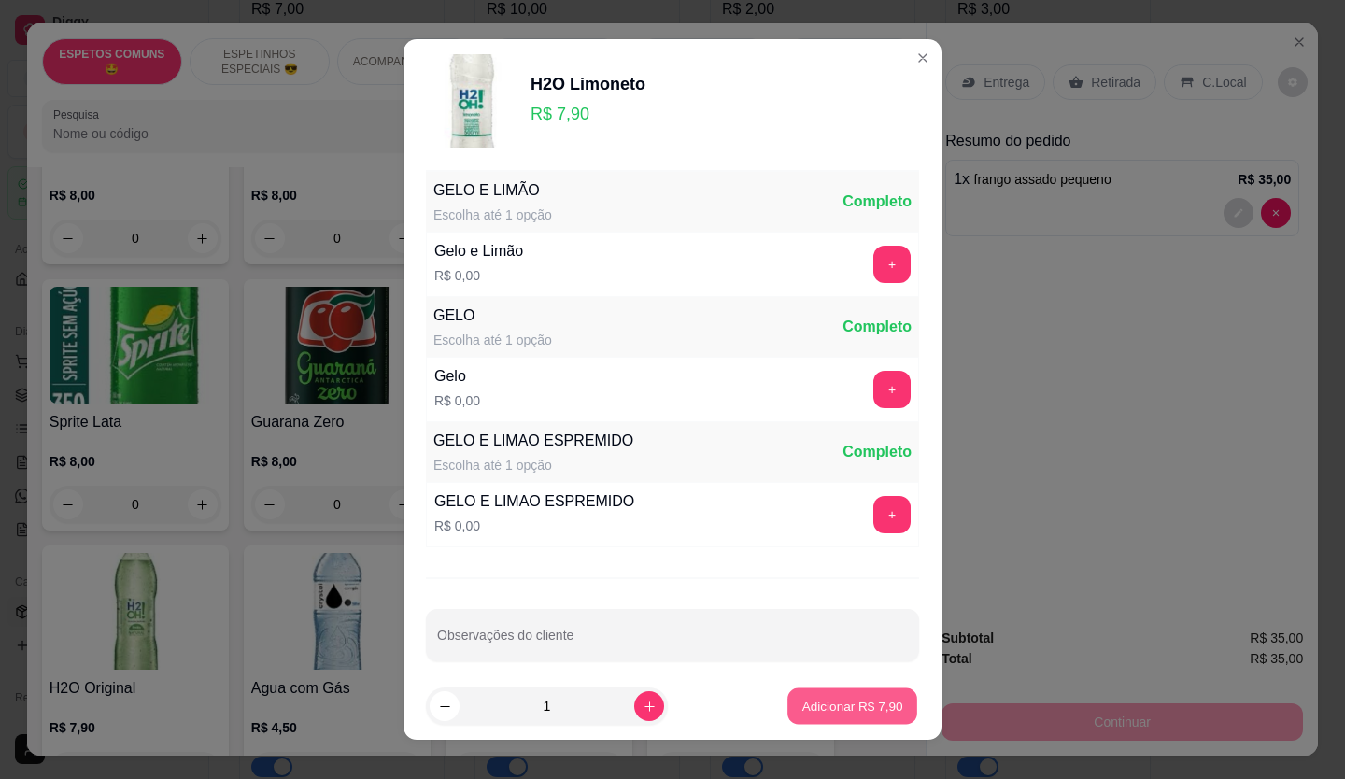
click at [861, 704] on p "Adicionar R$ 7,90" at bounding box center [851, 707] width 101 height 18
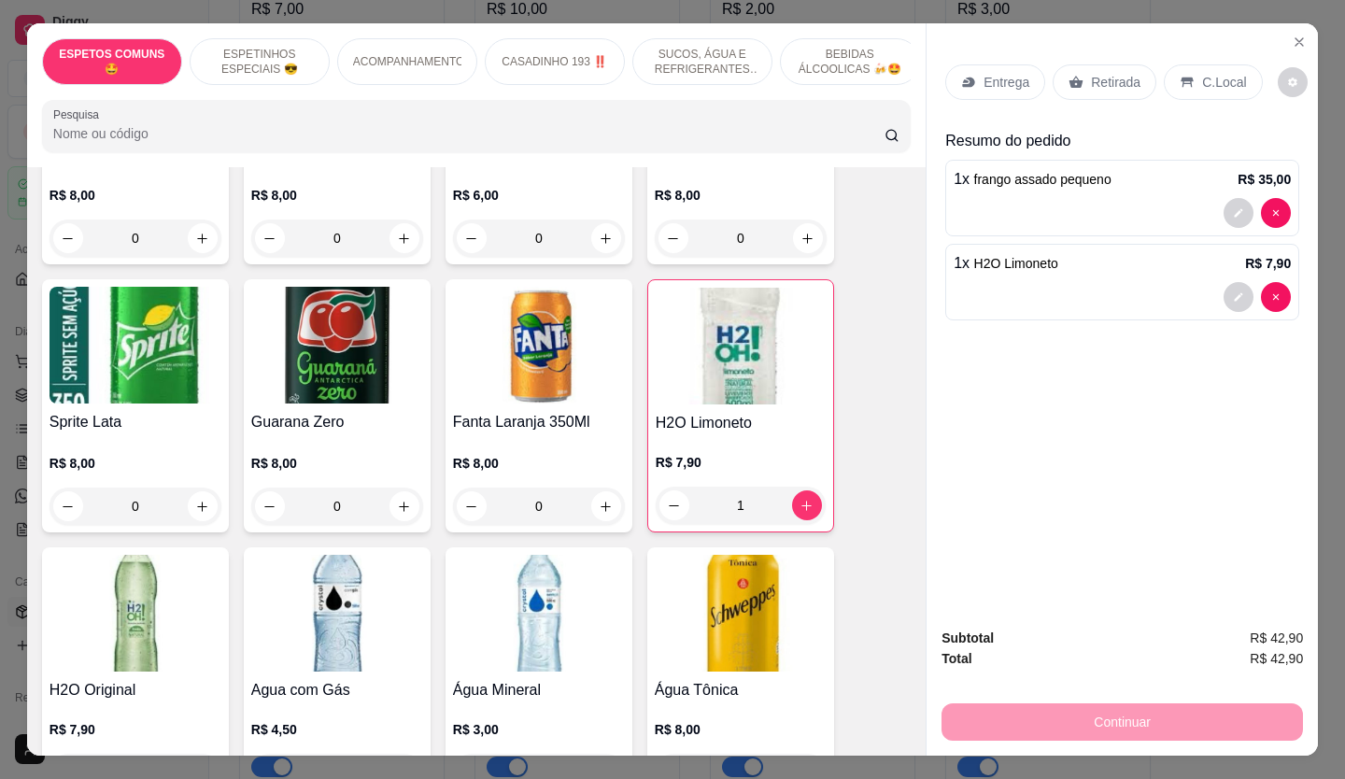
click at [670, 488] on div "1" at bounding box center [741, 505] width 170 height 37
type input "0"
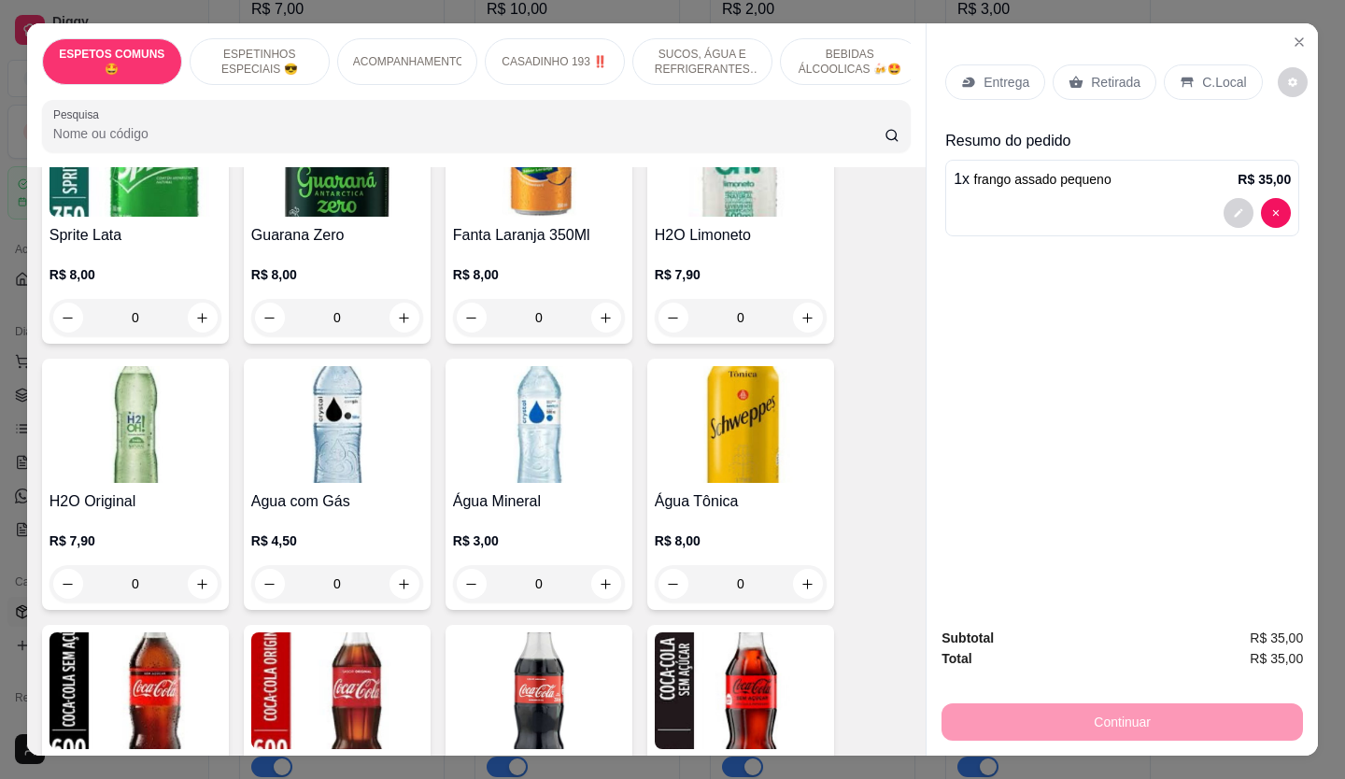
scroll to position [2148, 0]
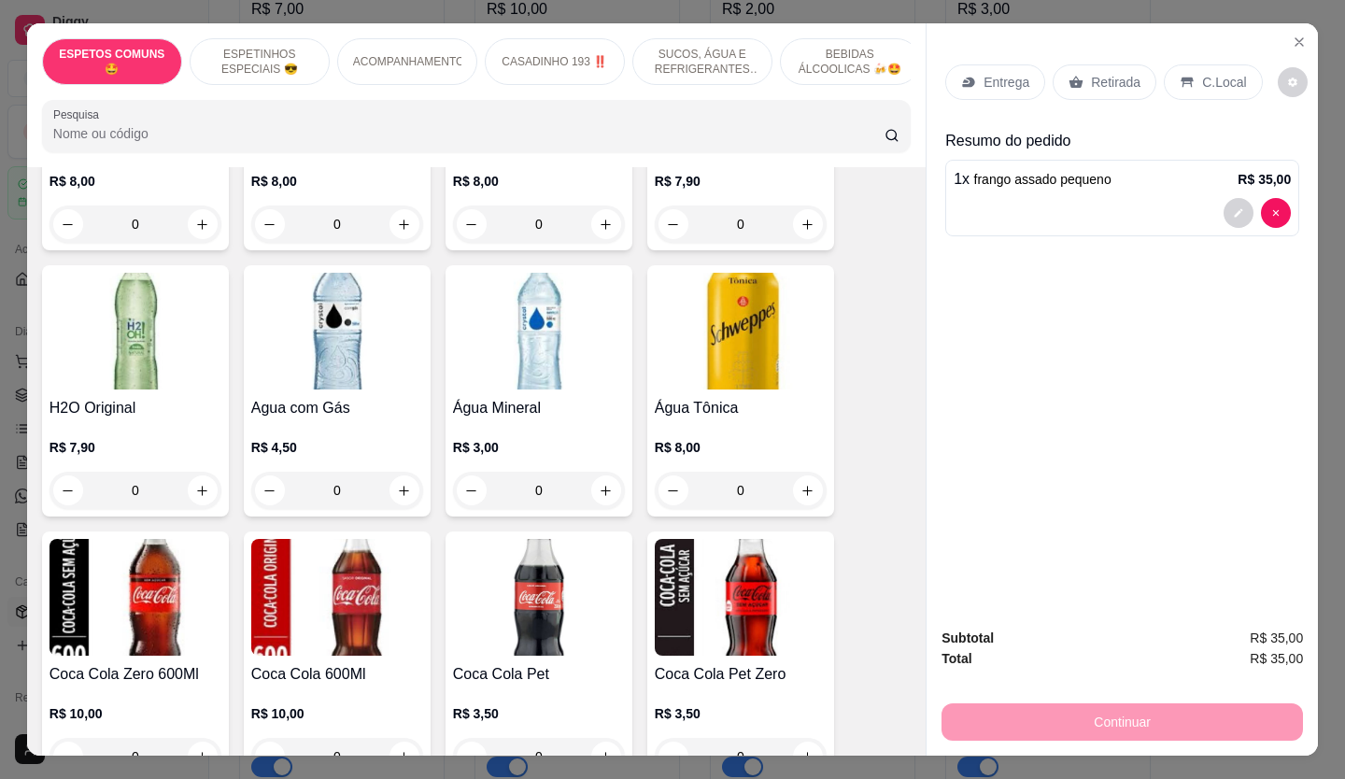
click at [406, 473] on div "0" at bounding box center [337, 490] width 172 height 37
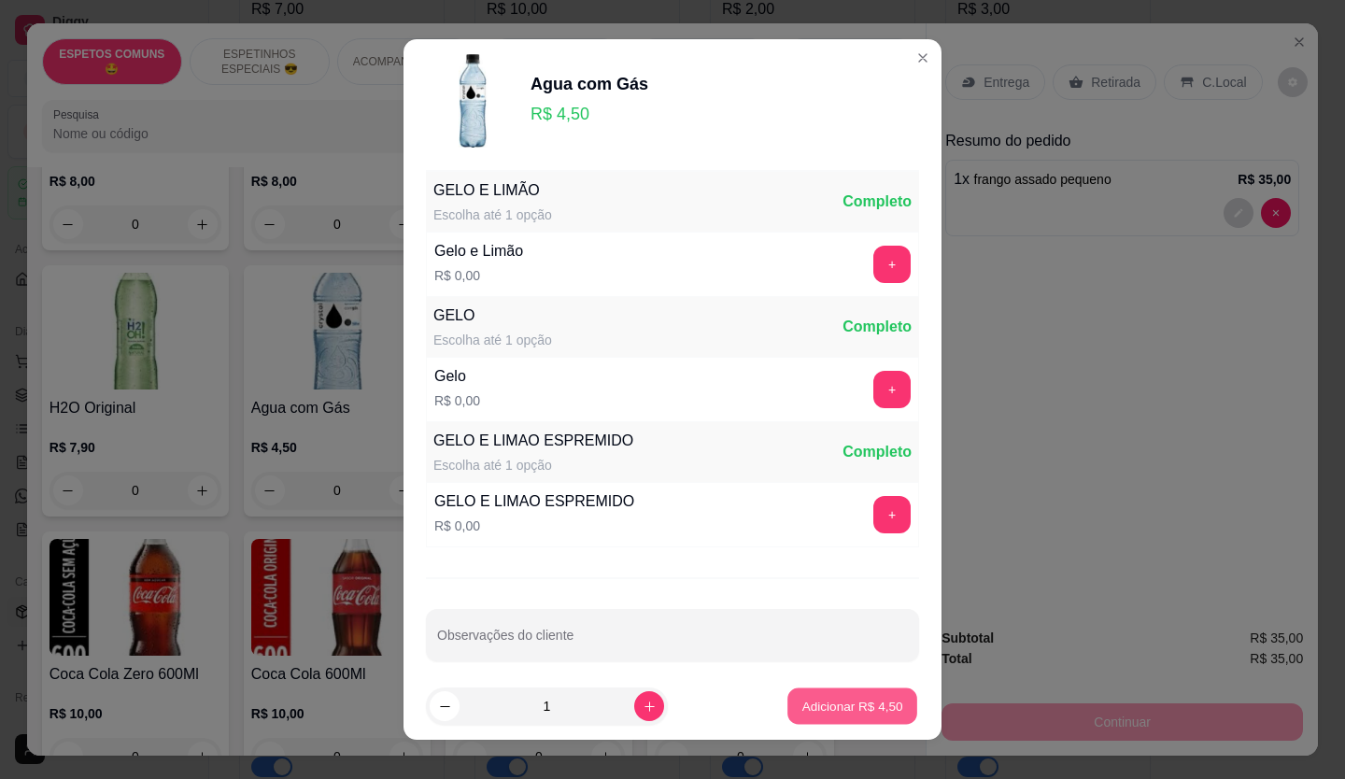
click at [827, 708] on p "Adicionar R$ 4,50" at bounding box center [851, 707] width 101 height 18
type input "1"
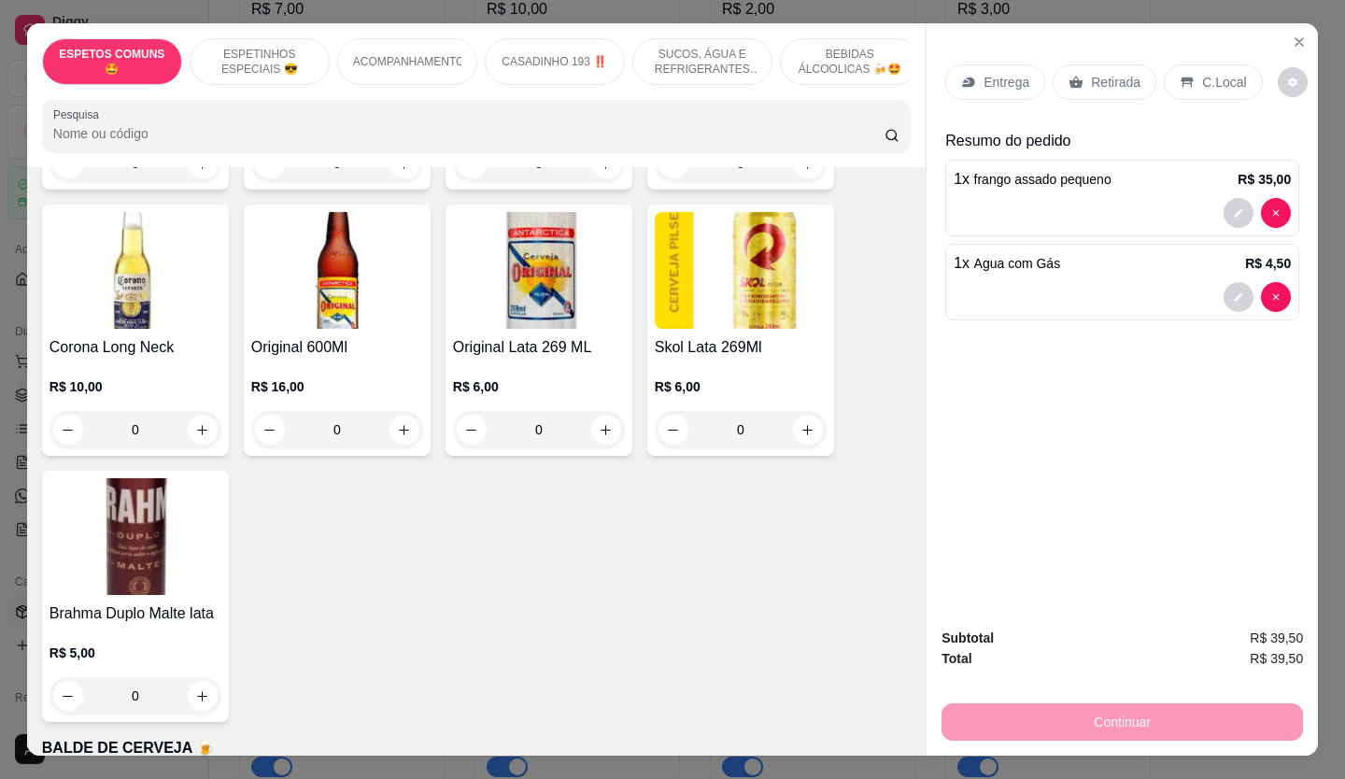
scroll to position [3922, 0]
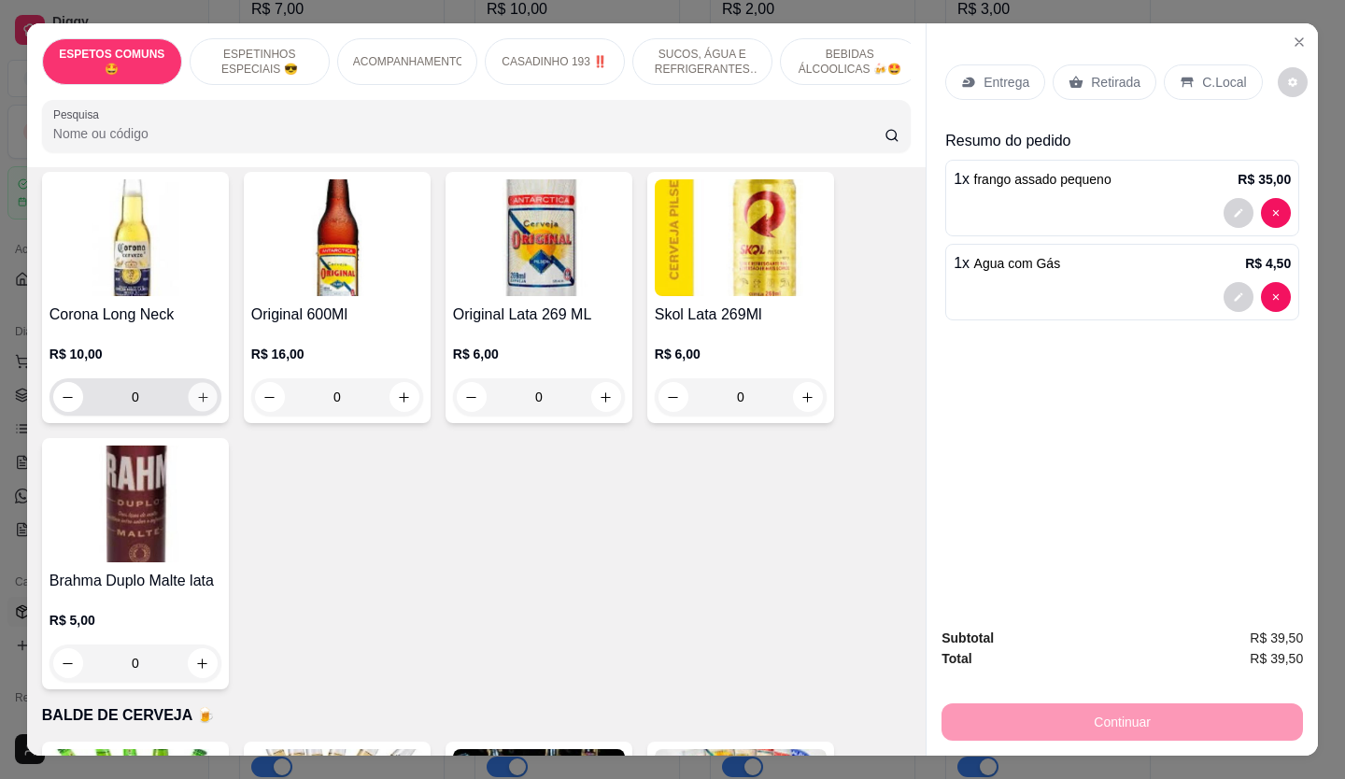
click at [196, 390] on icon "increase-product-quantity" at bounding box center [203, 397] width 14 height 14
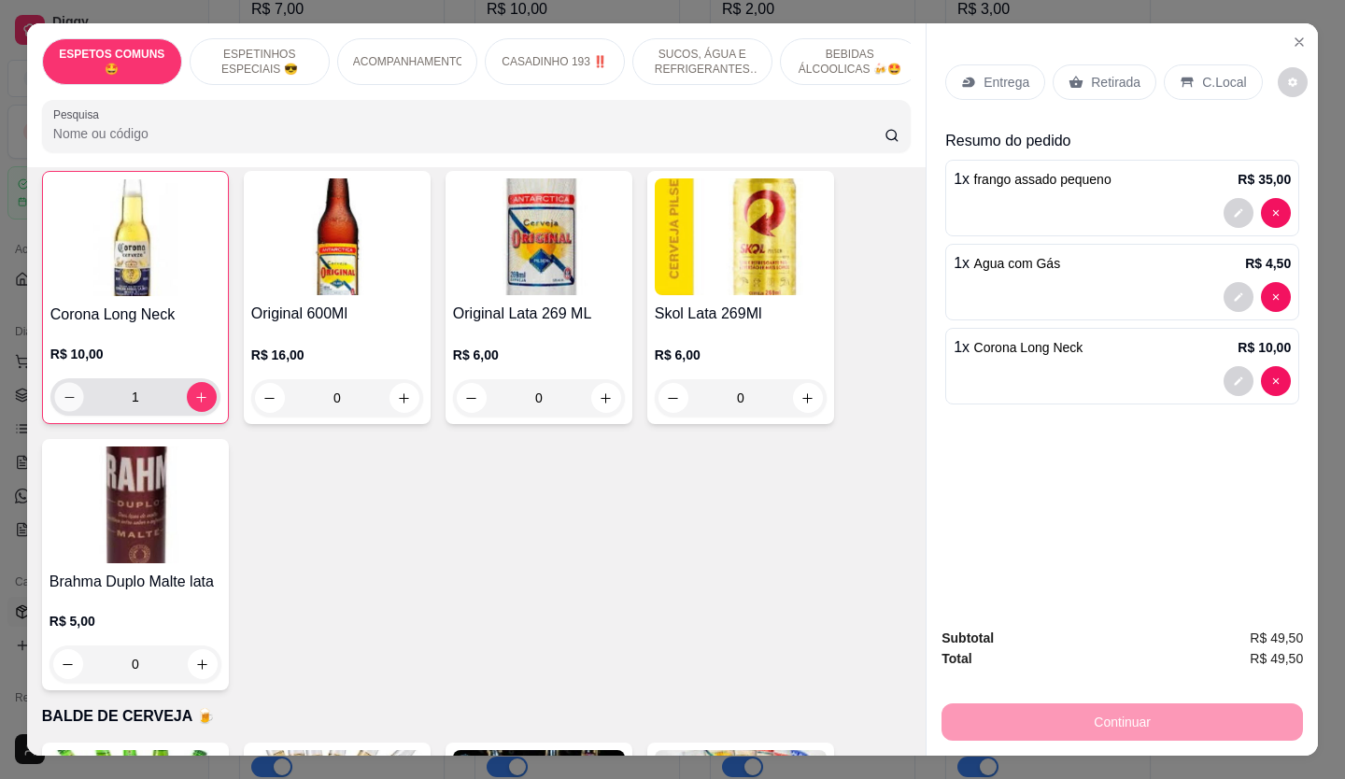
click at [70, 383] on button "decrease-product-quantity" at bounding box center [68, 397] width 29 height 29
type input "0"
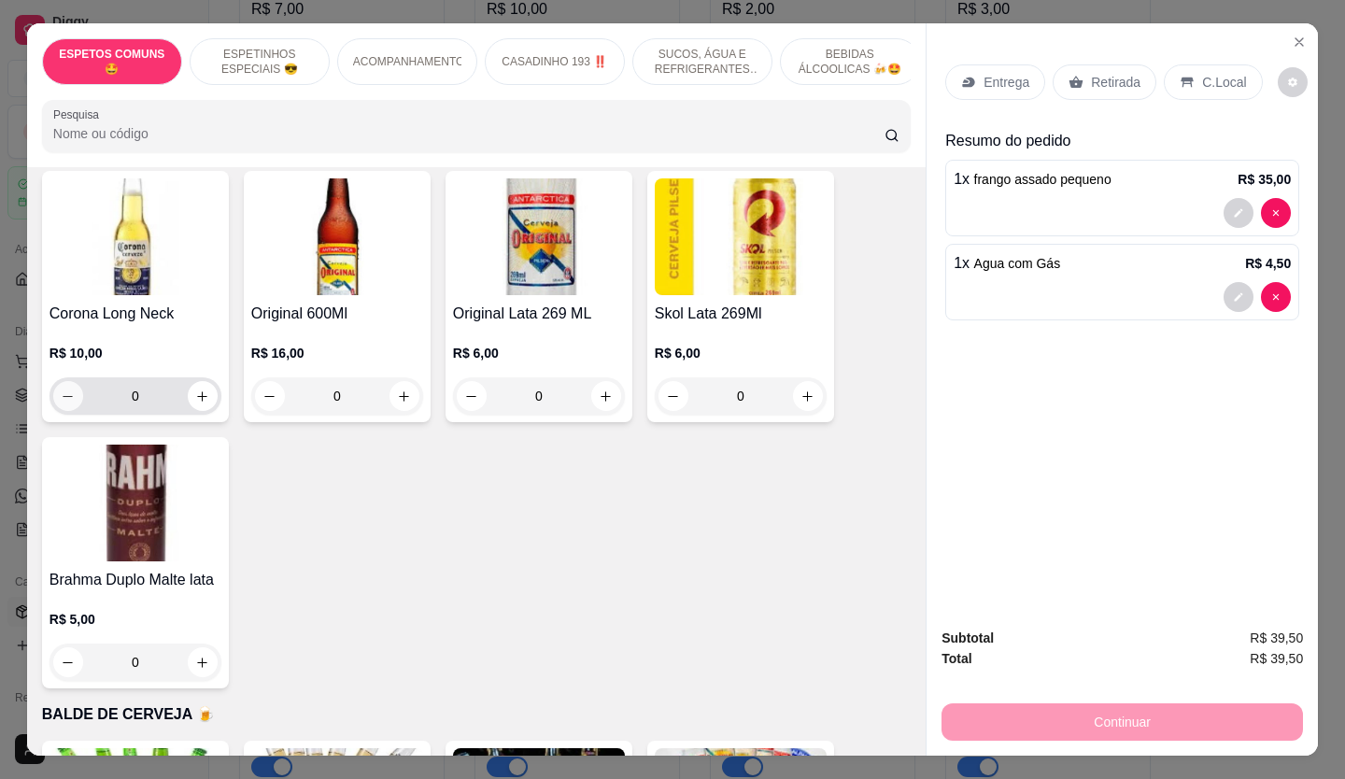
scroll to position [3922, 0]
click at [195, 656] on icon "increase-product-quantity" at bounding box center [202, 663] width 14 height 14
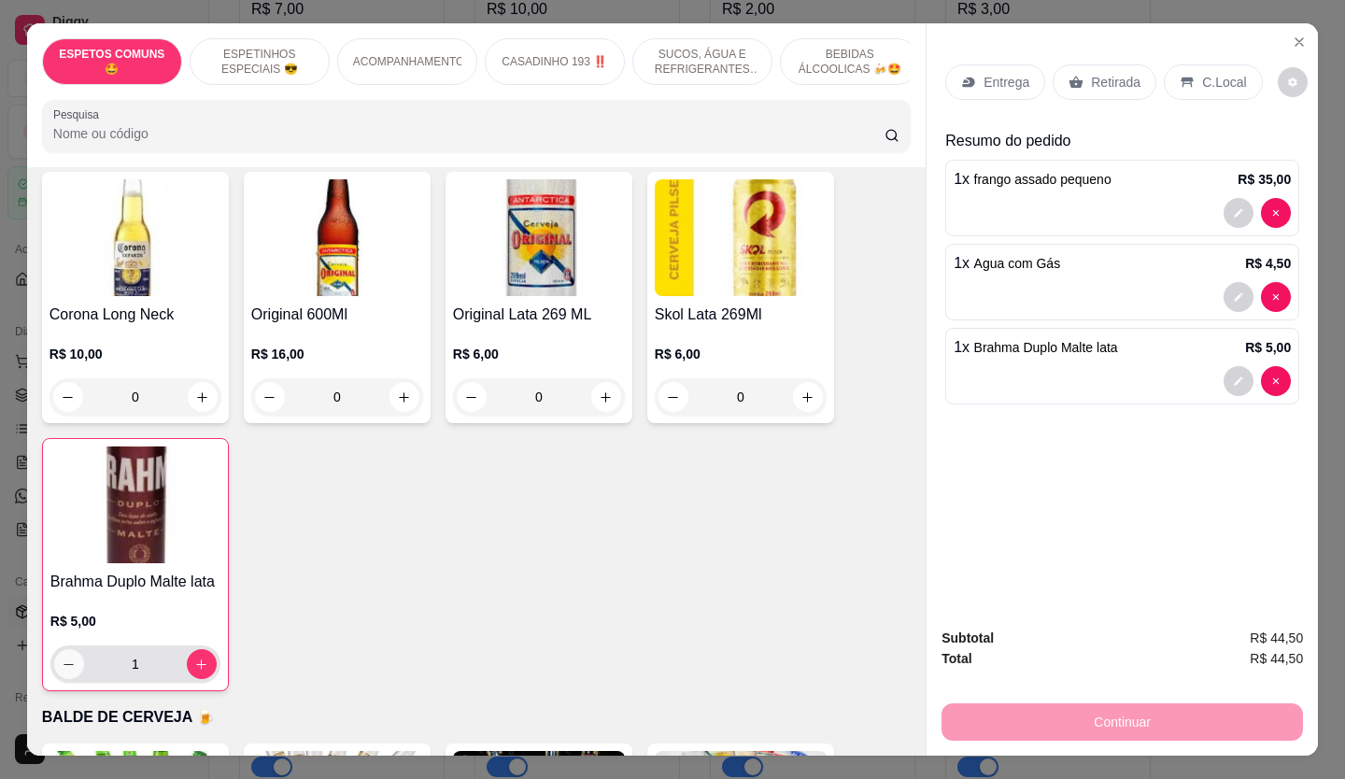
click at [54, 649] on button "decrease-product-quantity" at bounding box center [69, 664] width 30 height 30
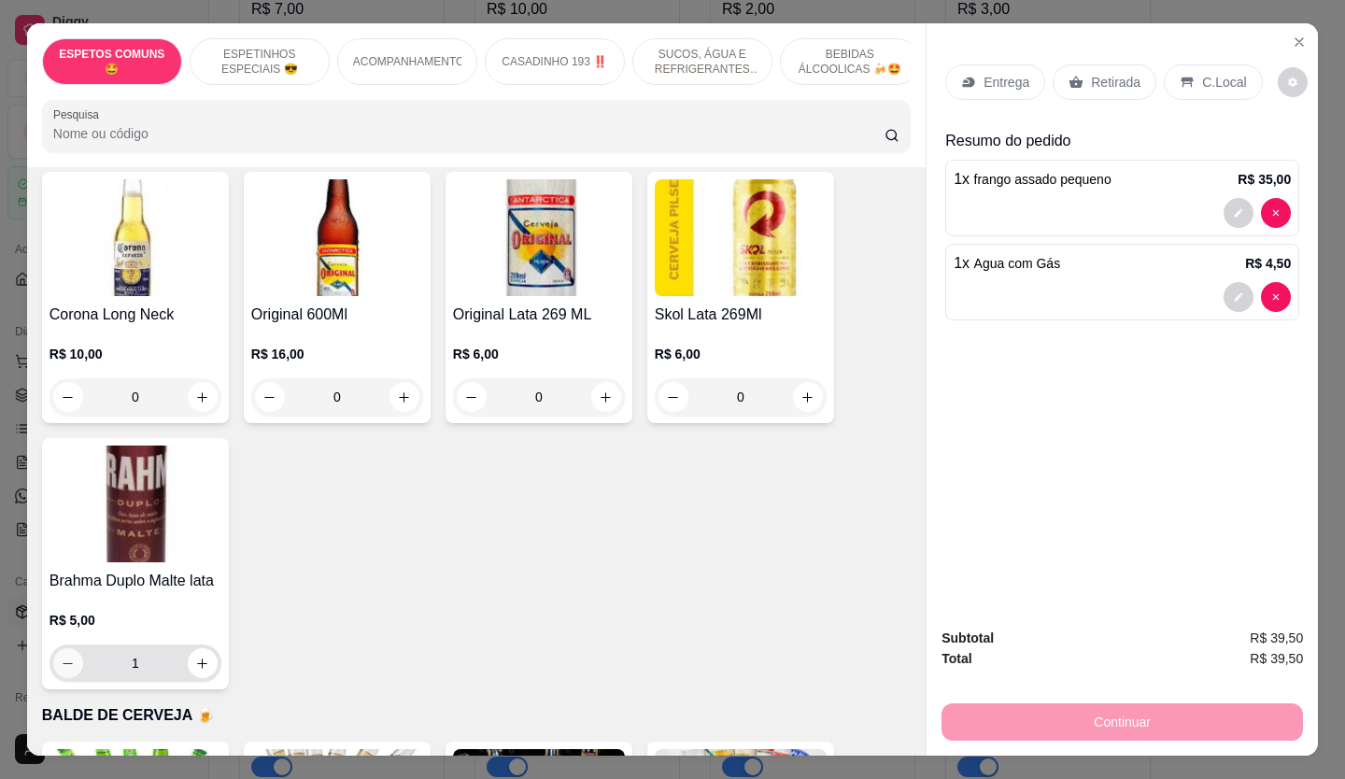
type input "0"
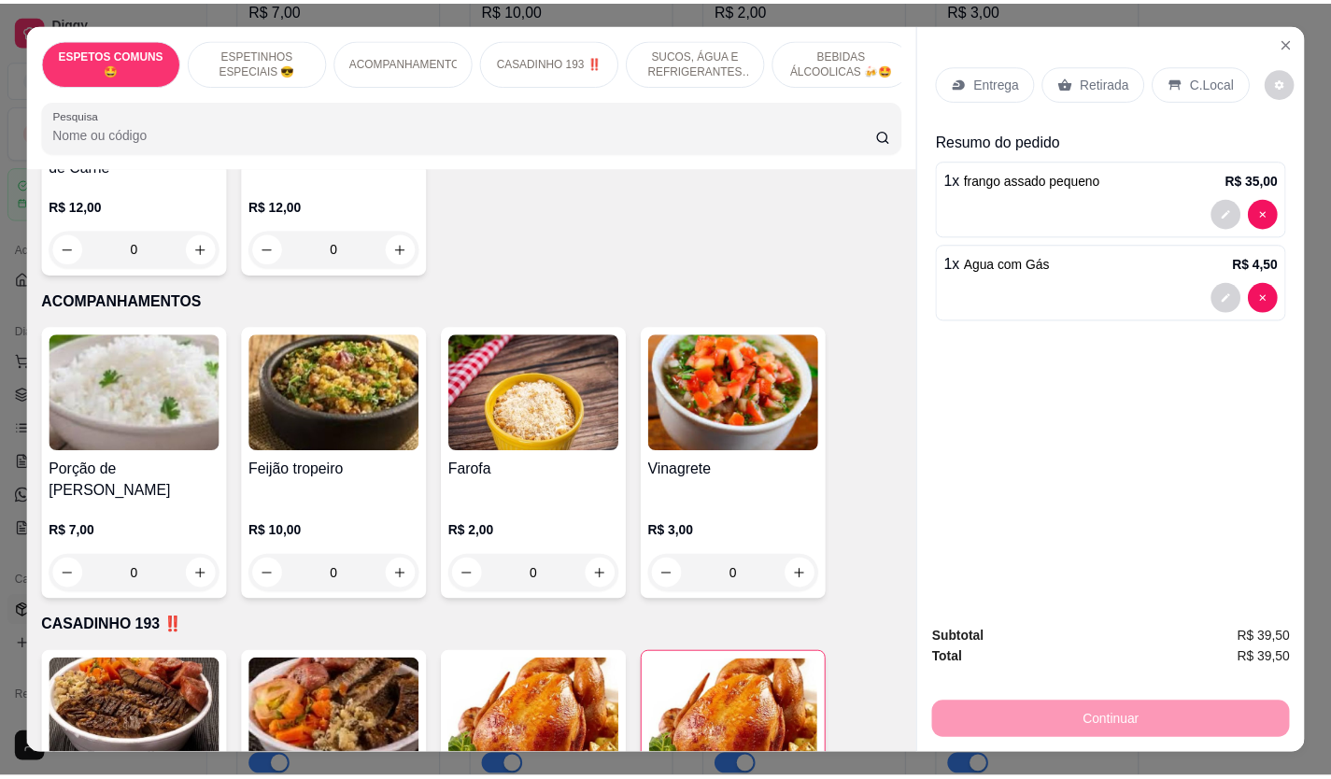
scroll to position [903, 0]
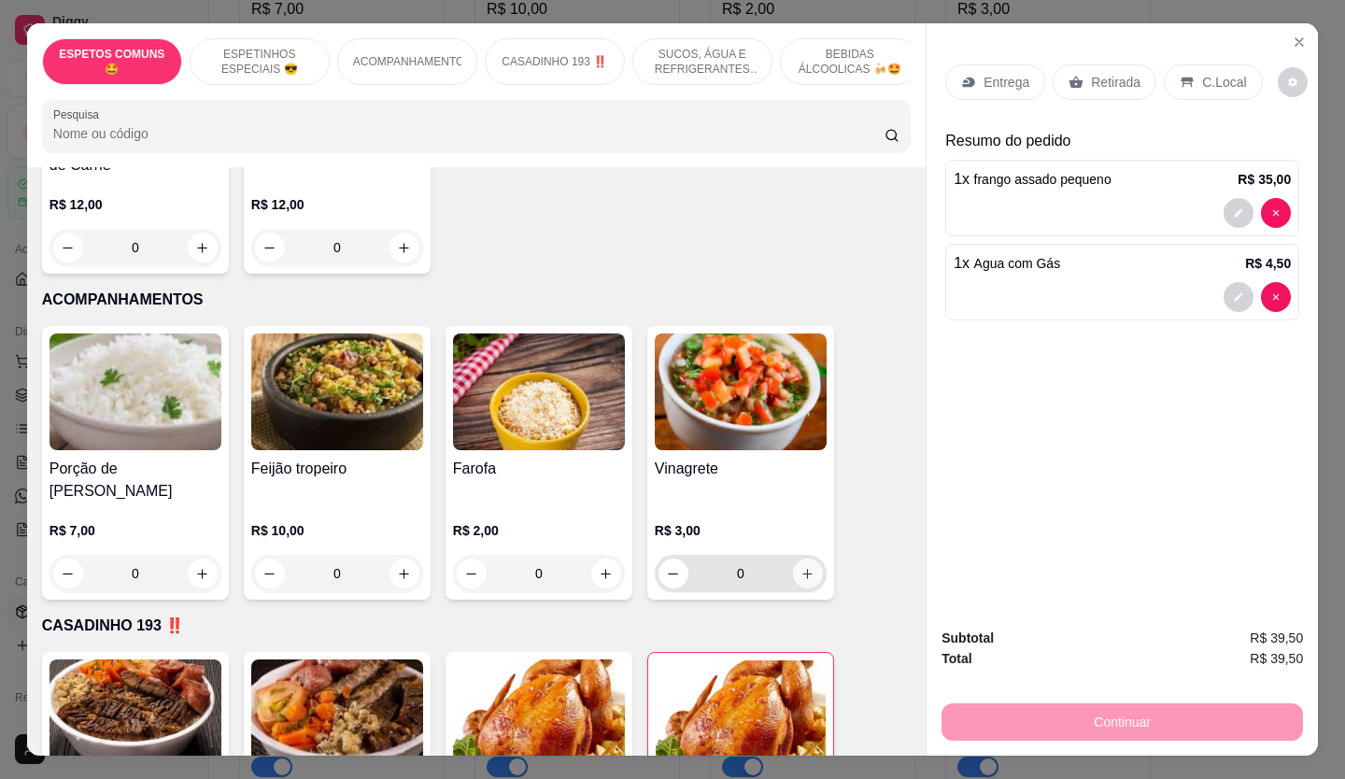
click at [800, 567] on icon "increase-product-quantity" at bounding box center [807, 574] width 14 height 14
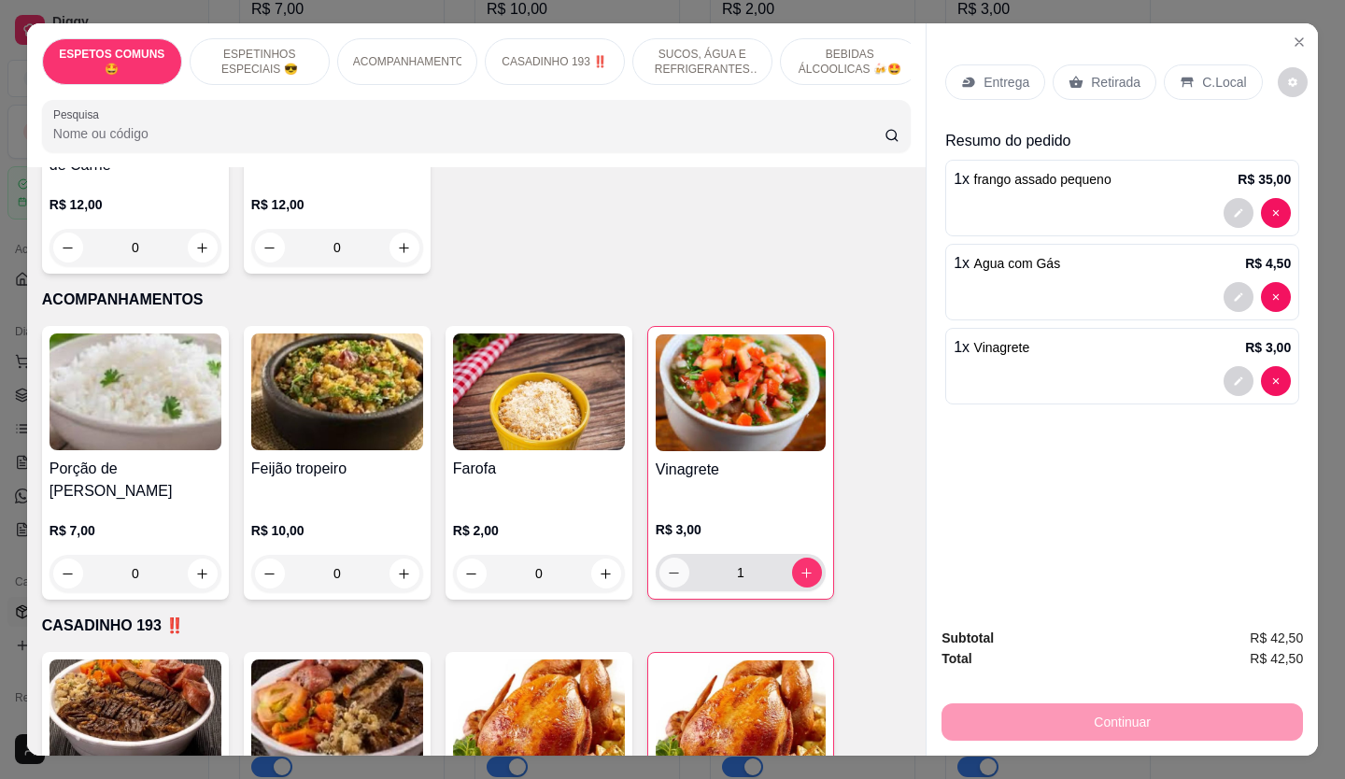
click at [667, 566] on icon "decrease-product-quantity" at bounding box center [674, 573] width 14 height 14
type input "0"
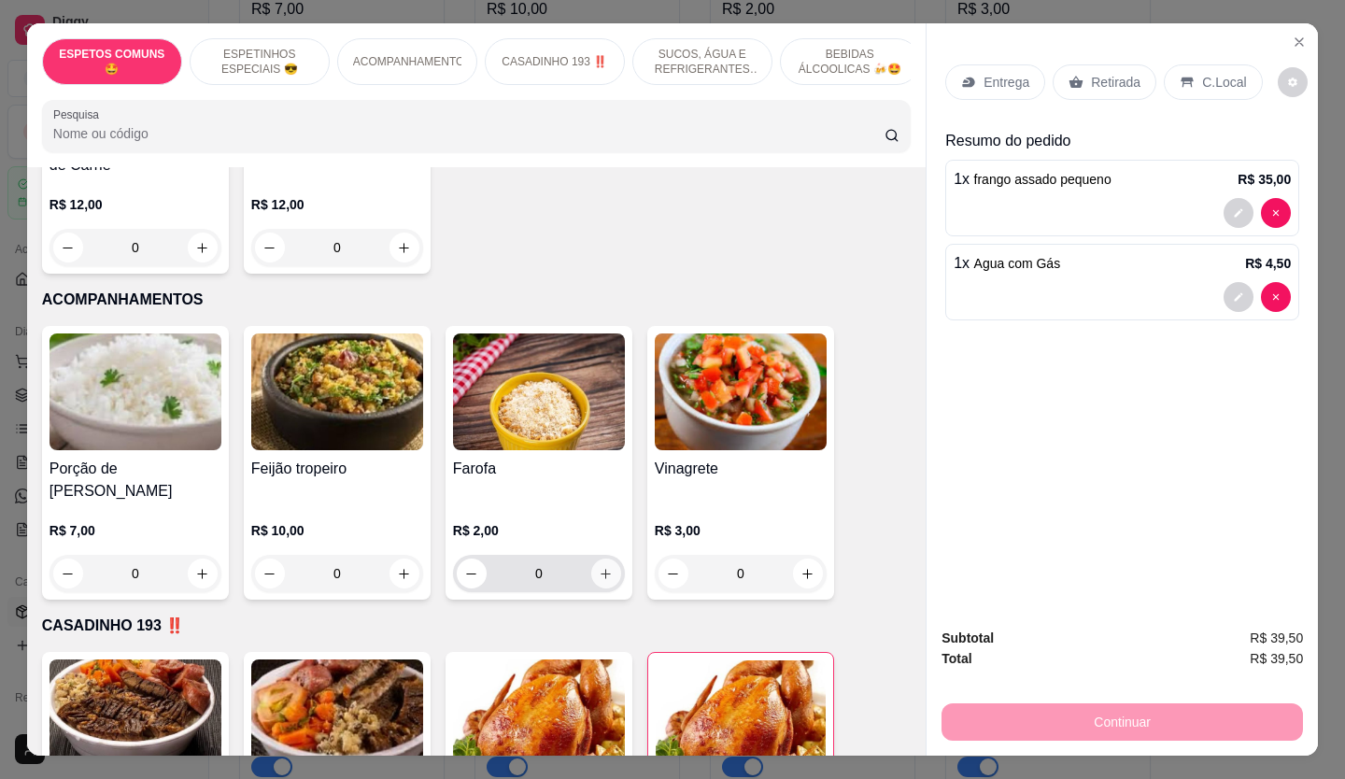
click at [599, 567] on icon "increase-product-quantity" at bounding box center [606, 574] width 14 height 14
click at [598, 566] on icon "increase-product-quantity" at bounding box center [605, 573] width 14 height 14
type input "2"
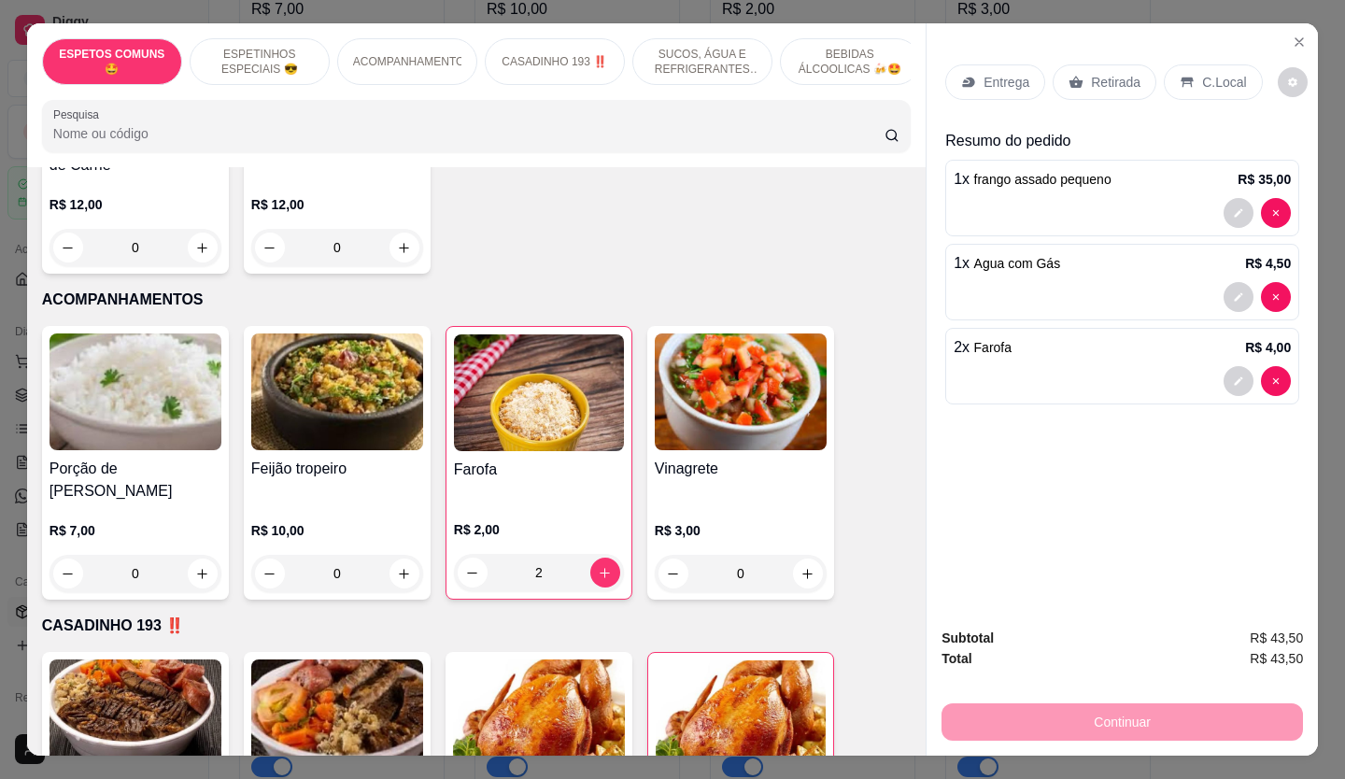
click at [1091, 73] on p "Retirada" at bounding box center [1115, 82] width 49 height 19
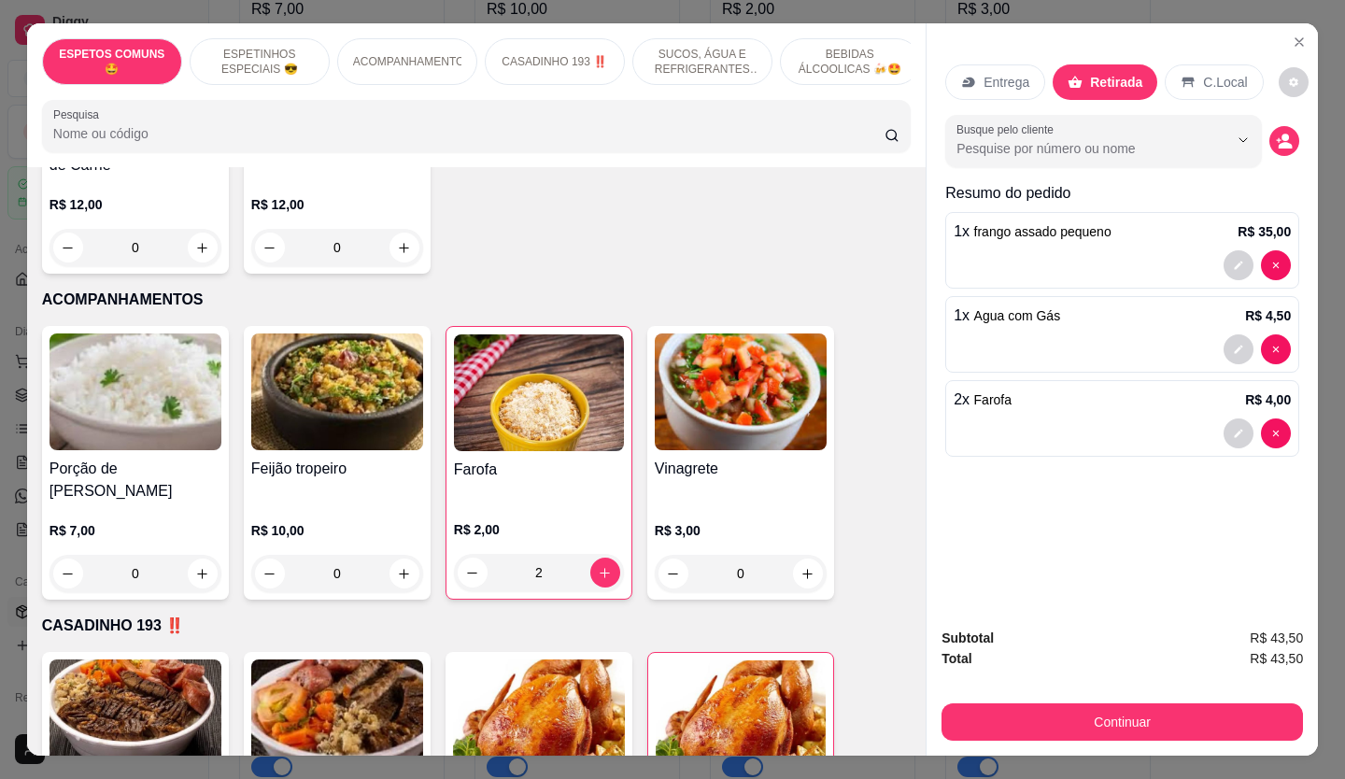
click at [1116, 703] on button "Continuar" at bounding box center [1121, 721] width 361 height 37
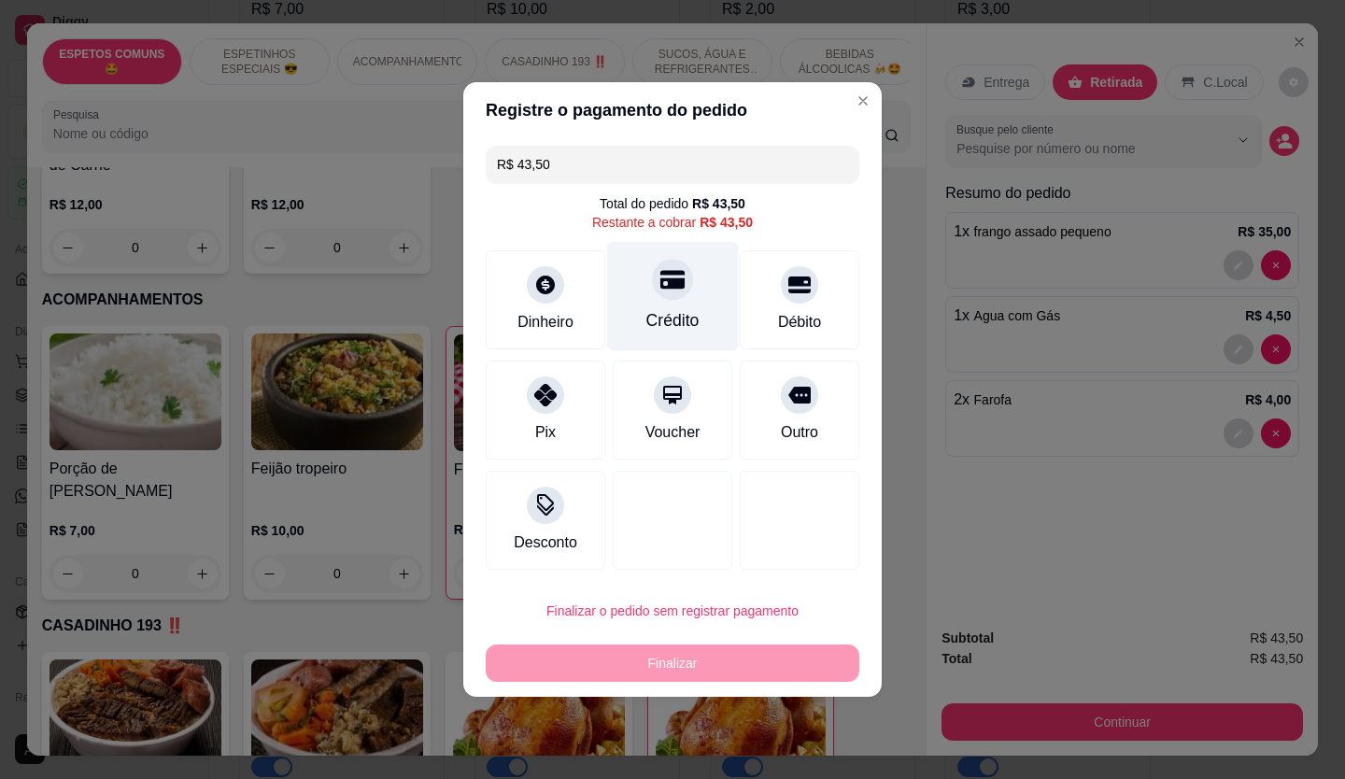
click at [653, 296] on div at bounding box center [672, 279] width 41 height 41
type input "R$ 0,00"
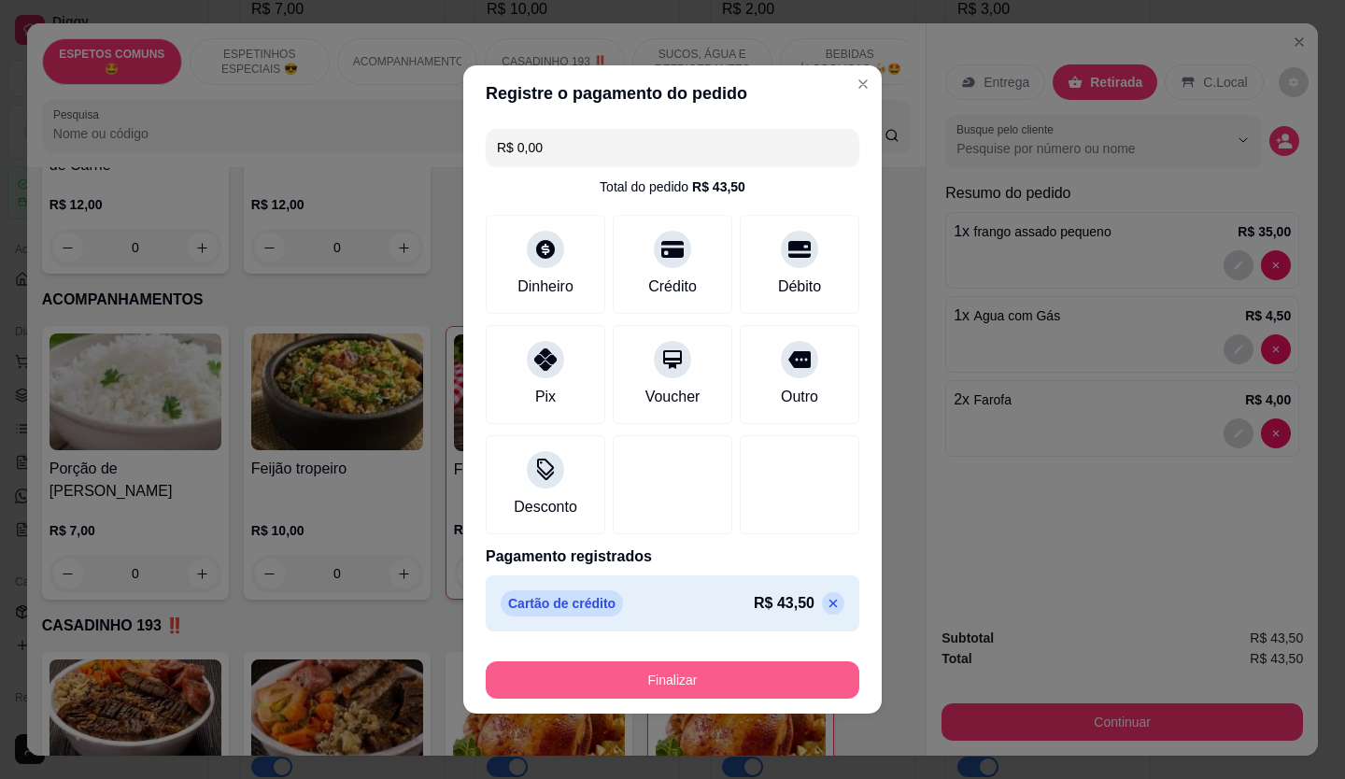
click at [763, 682] on button "Finalizar" at bounding box center [673, 679] width 374 height 37
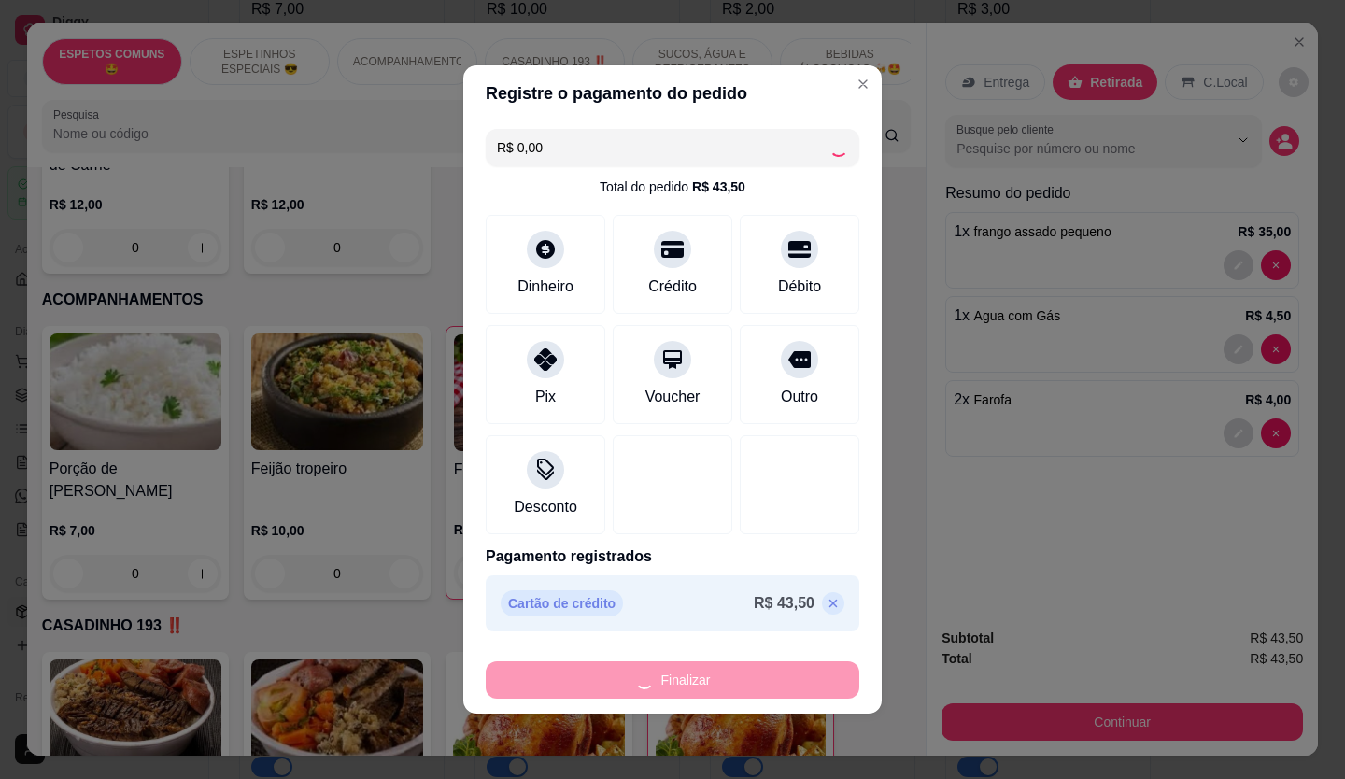
type input "0"
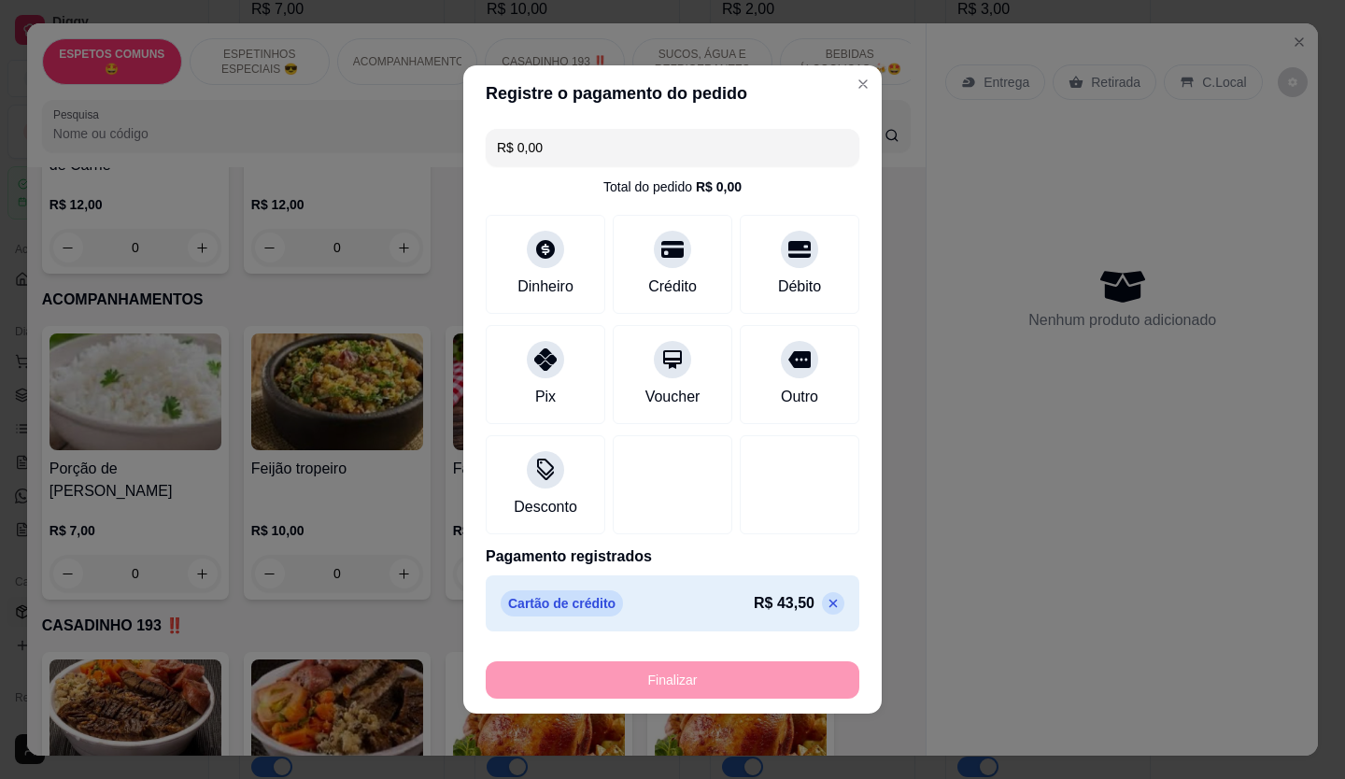
type input "-R$ 43,50"
